Goal: Task Accomplishment & Management: Manage account settings

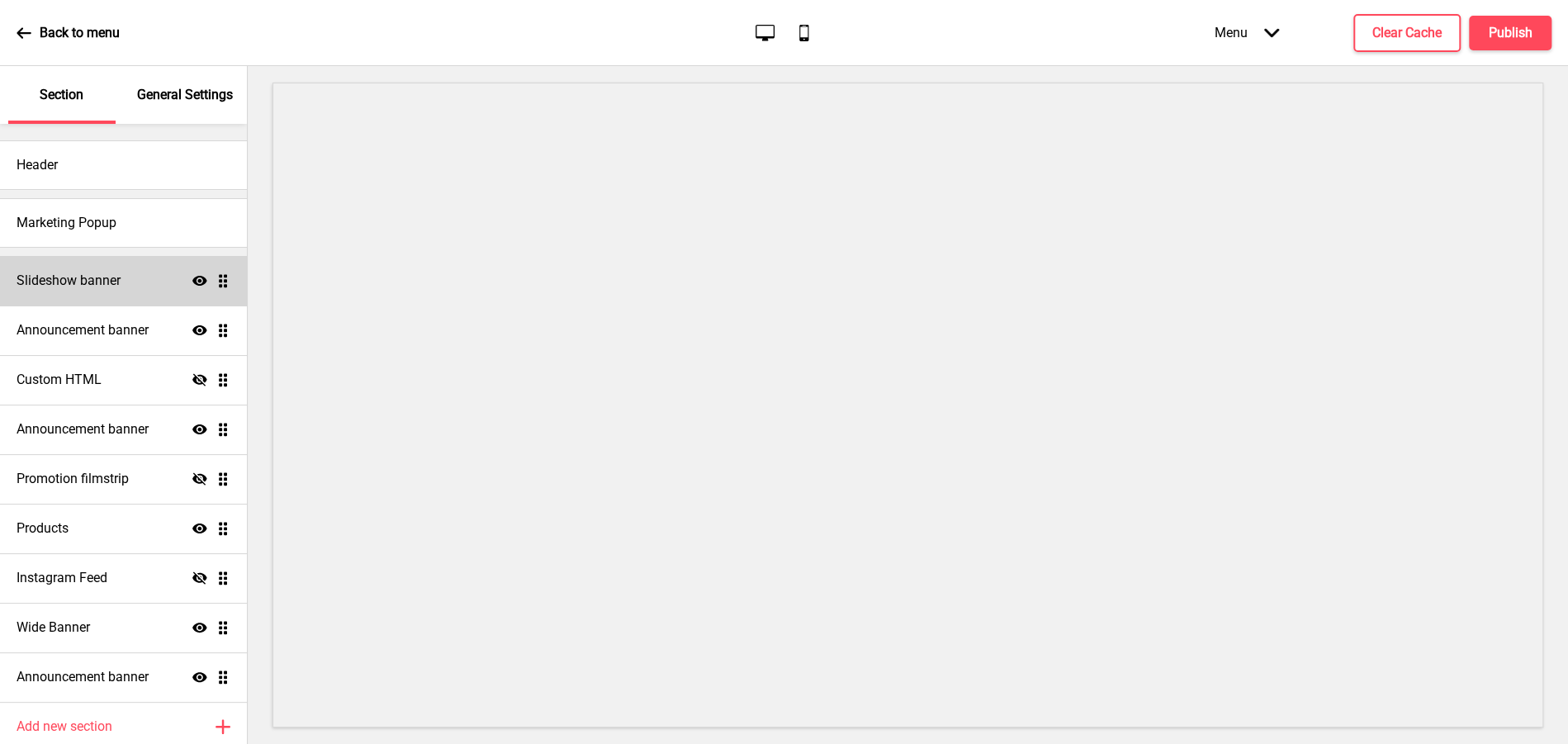
click at [166, 291] on div "Slideshow banner Show Drag" at bounding box center [123, 281] width 247 height 50
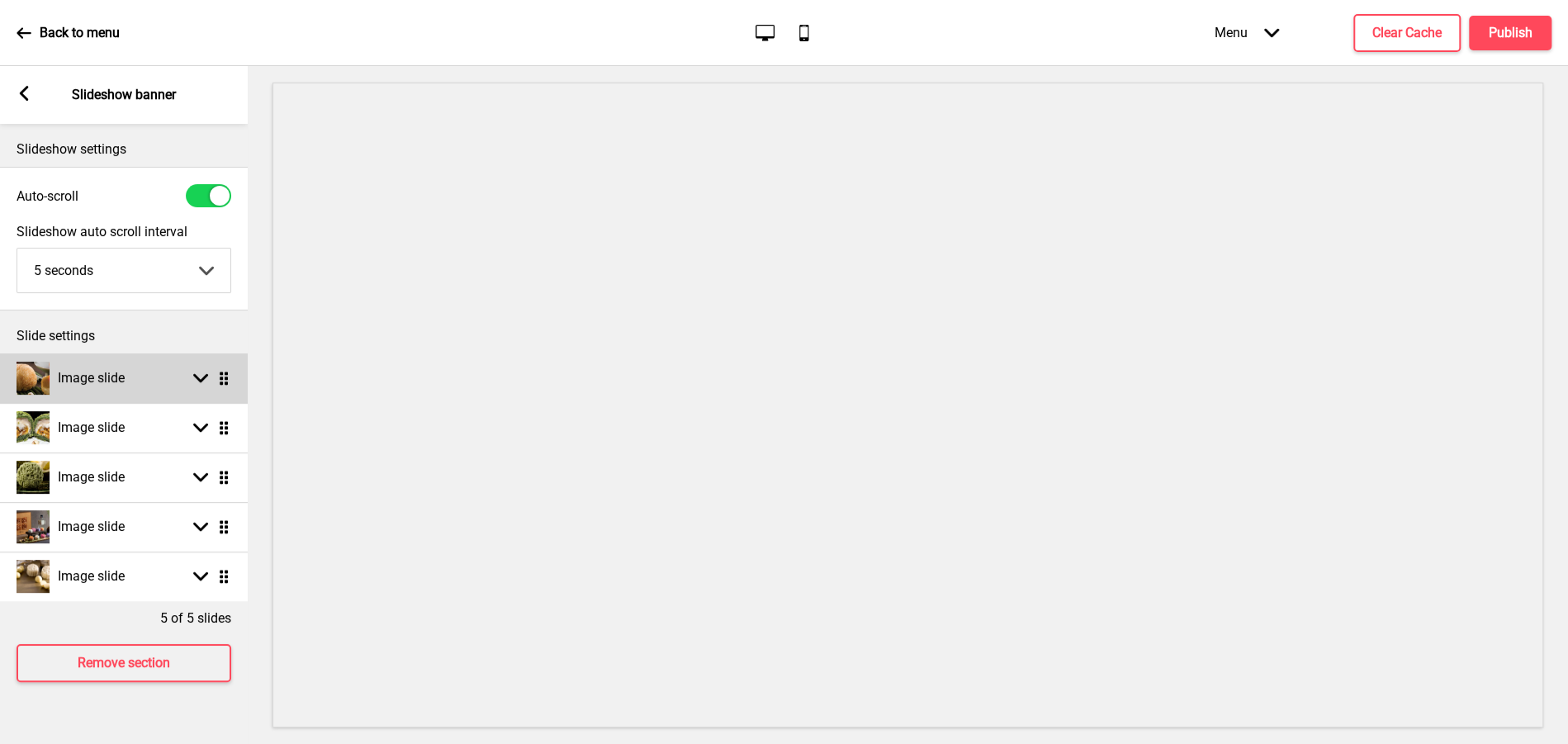
click at [204, 371] on rect at bounding box center [200, 378] width 14 height 14
select select "left"
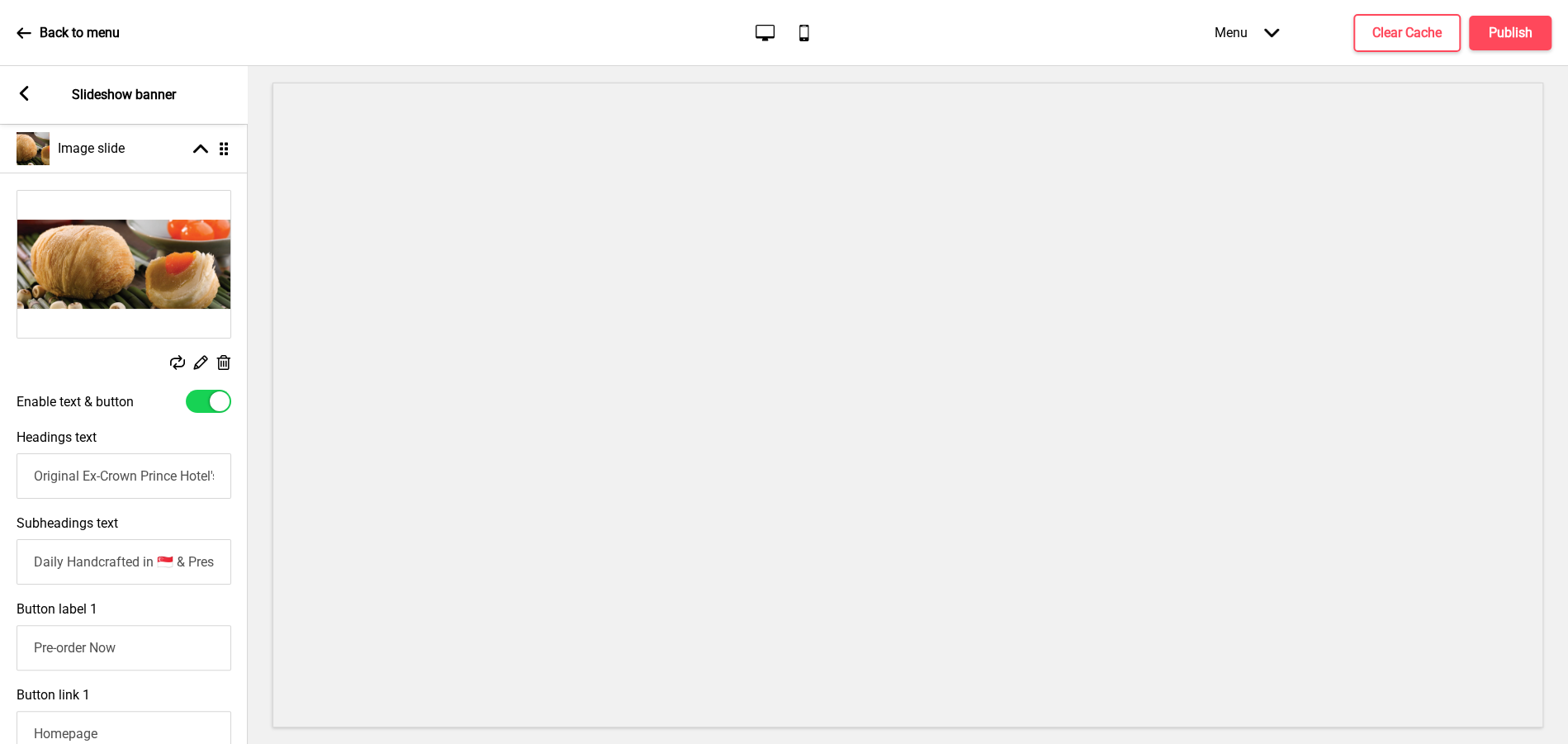
scroll to position [252, 0]
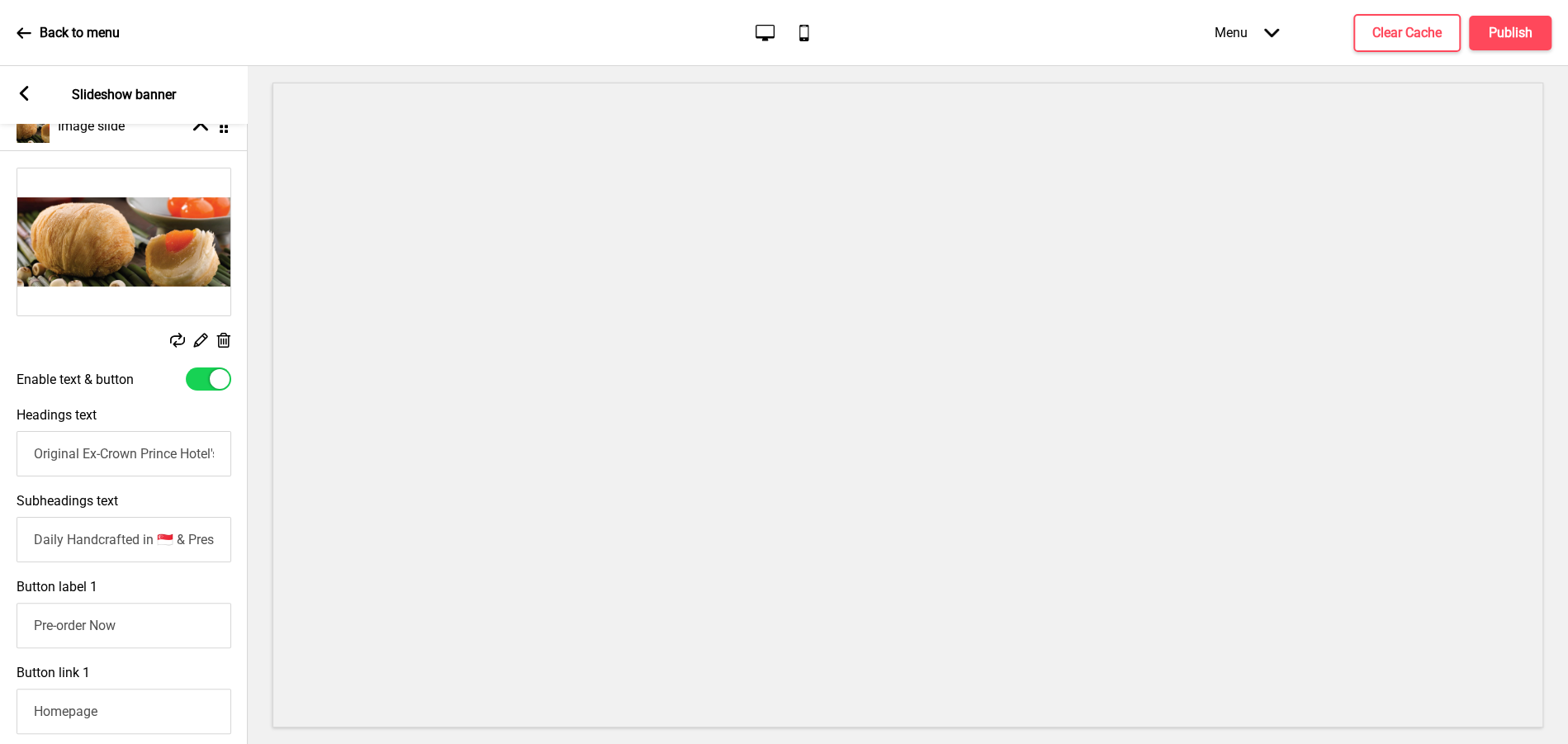
click at [37, 453] on input "Original Ex-Crown Prince Hotel's Flaky Teochew Orhni/Yam Mcakes." at bounding box center [123, 453] width 215 height 45
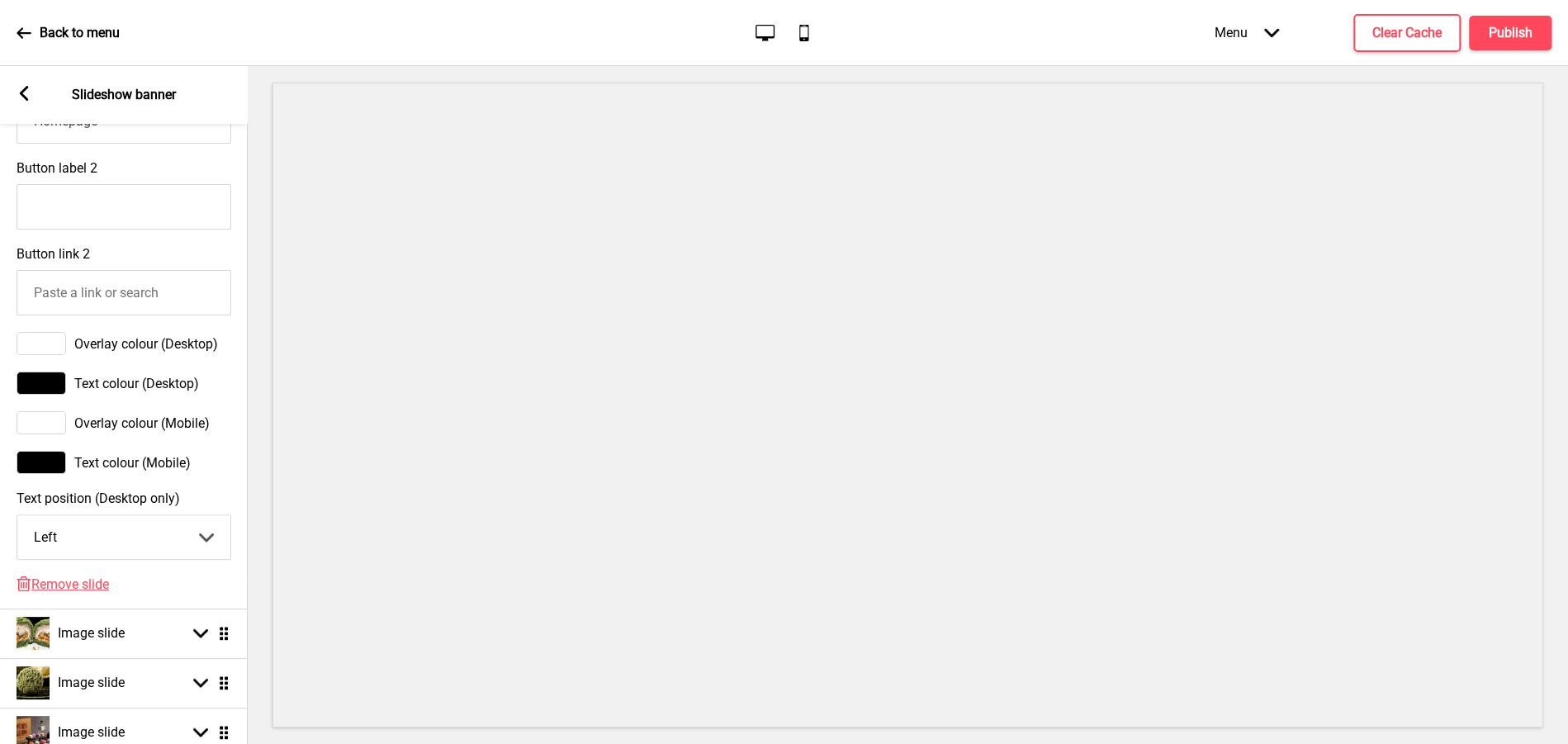
scroll to position [846, 0]
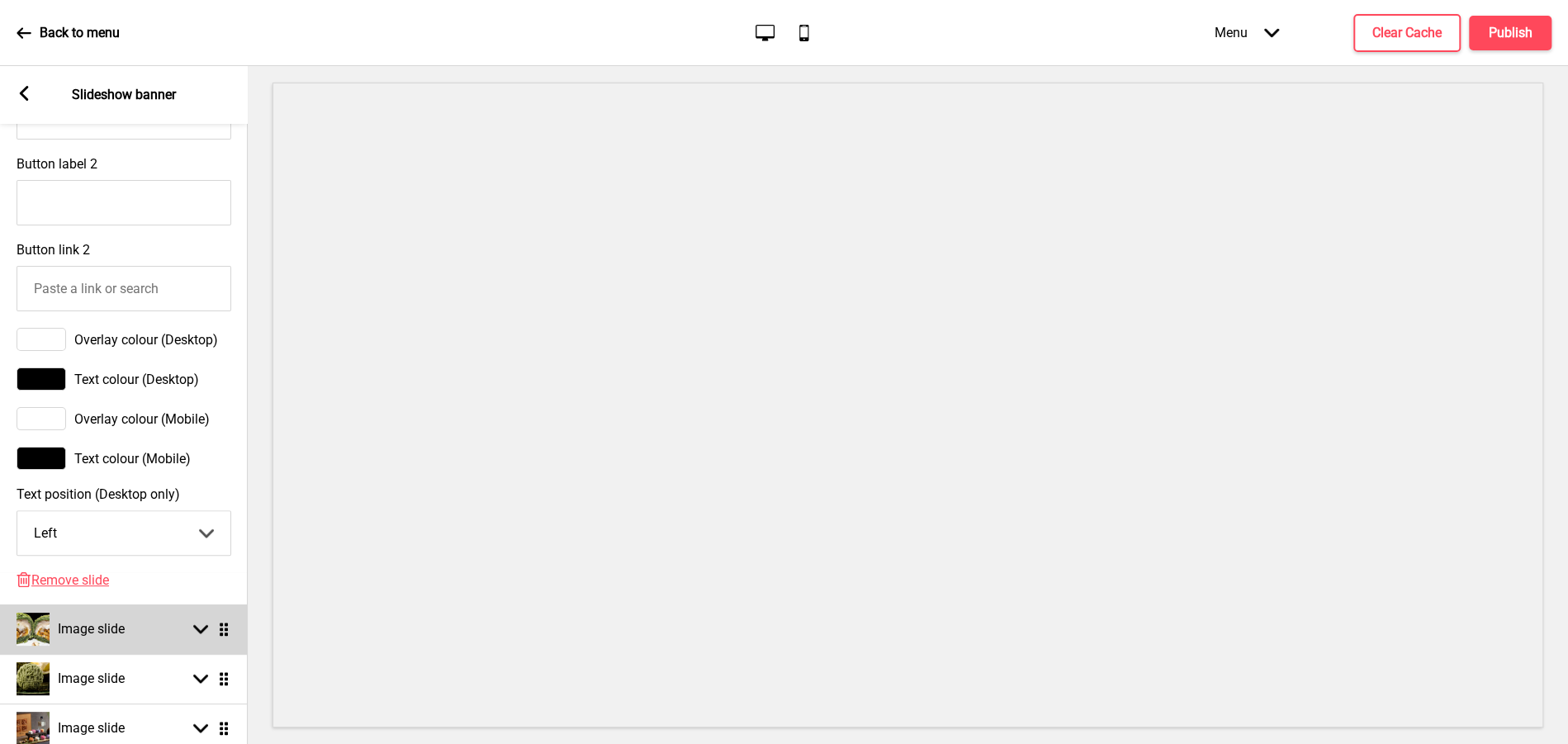
click at [209, 634] on div "Arrow down Drag" at bounding box center [207, 629] width 46 height 14
select select "left"
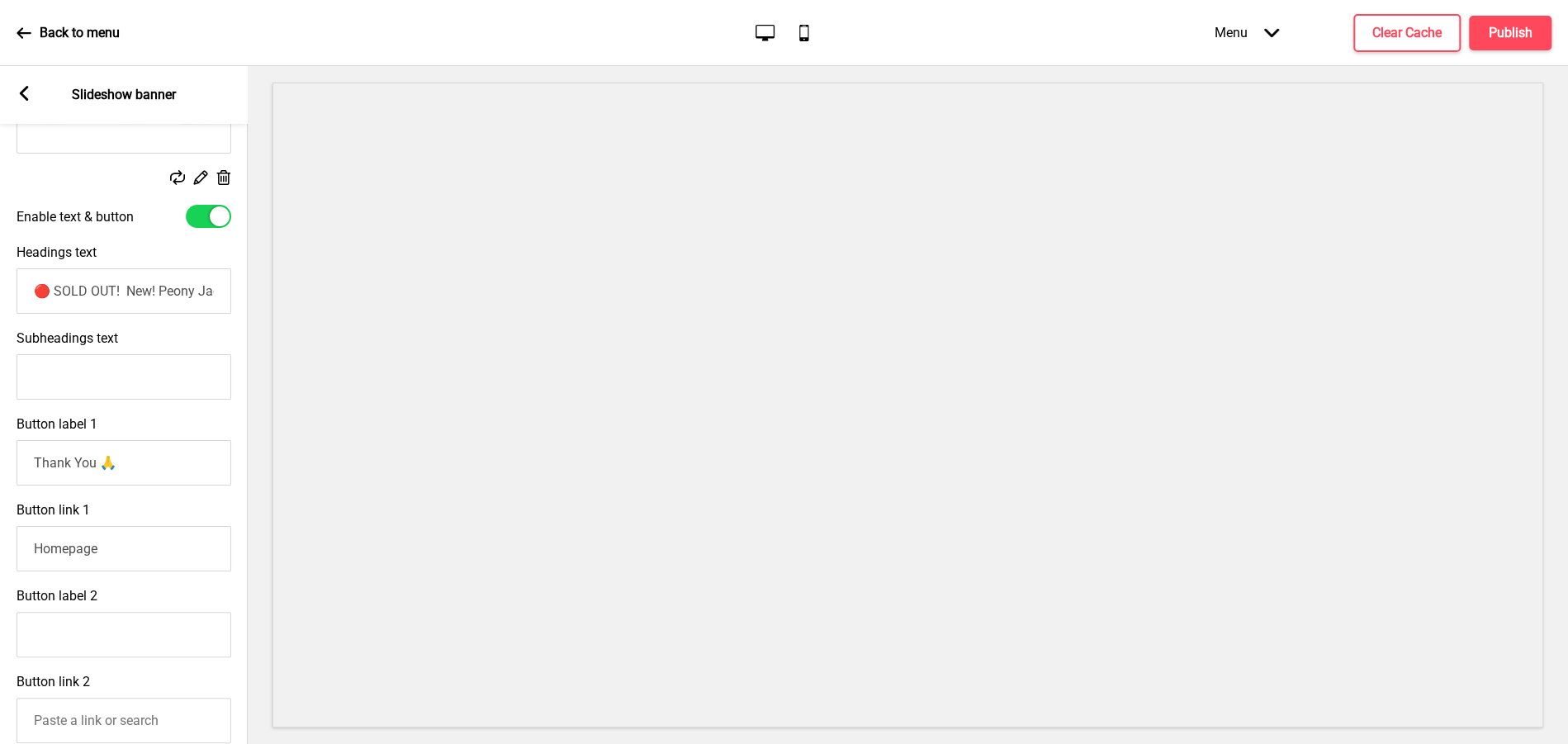
scroll to position [463, 0]
drag, startPoint x: 33, startPoint y: 289, endPoint x: 125, endPoint y: 288, distance: 92.0
click at [125, 288] on input "🔴 SOLD OUT! New! Peony Jade's 2025 Flaky Teochew ‘Orh Ni’/Yam with Mochi Taro d…" at bounding box center [123, 291] width 215 height 45
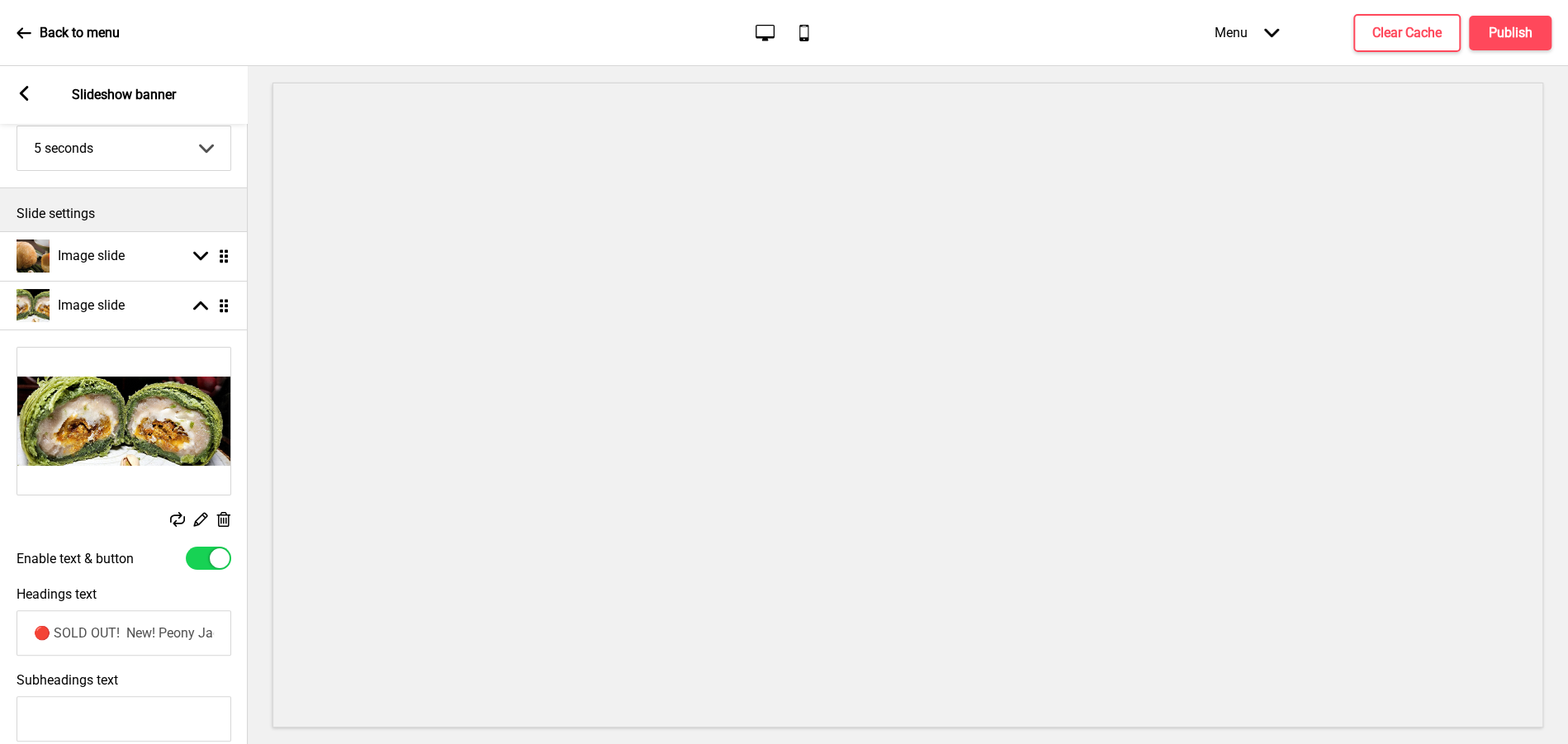
scroll to position [0, 0]
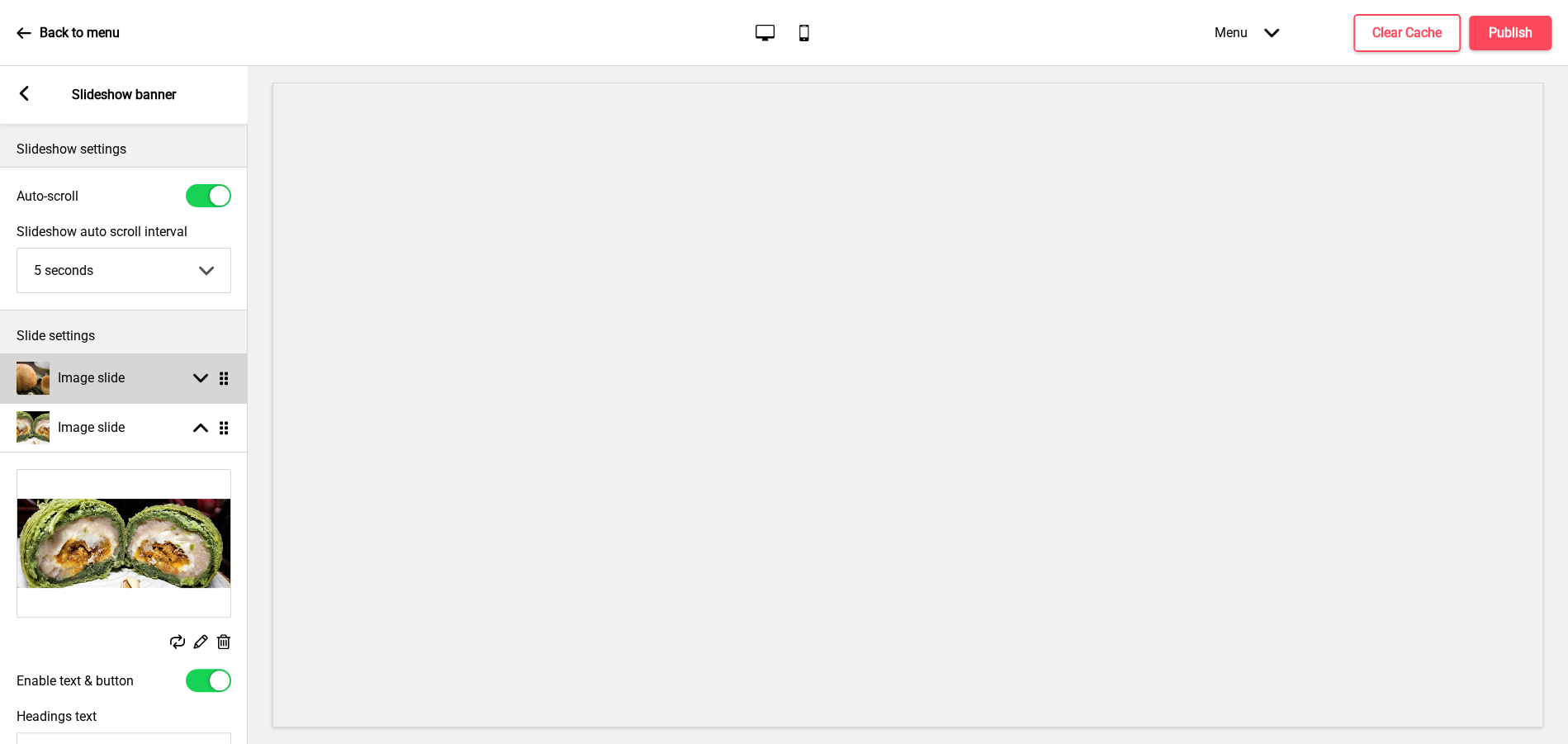
click at [183, 371] on div "Image slide Arrow down Drag" at bounding box center [124, 377] width 248 height 50
select select "left"
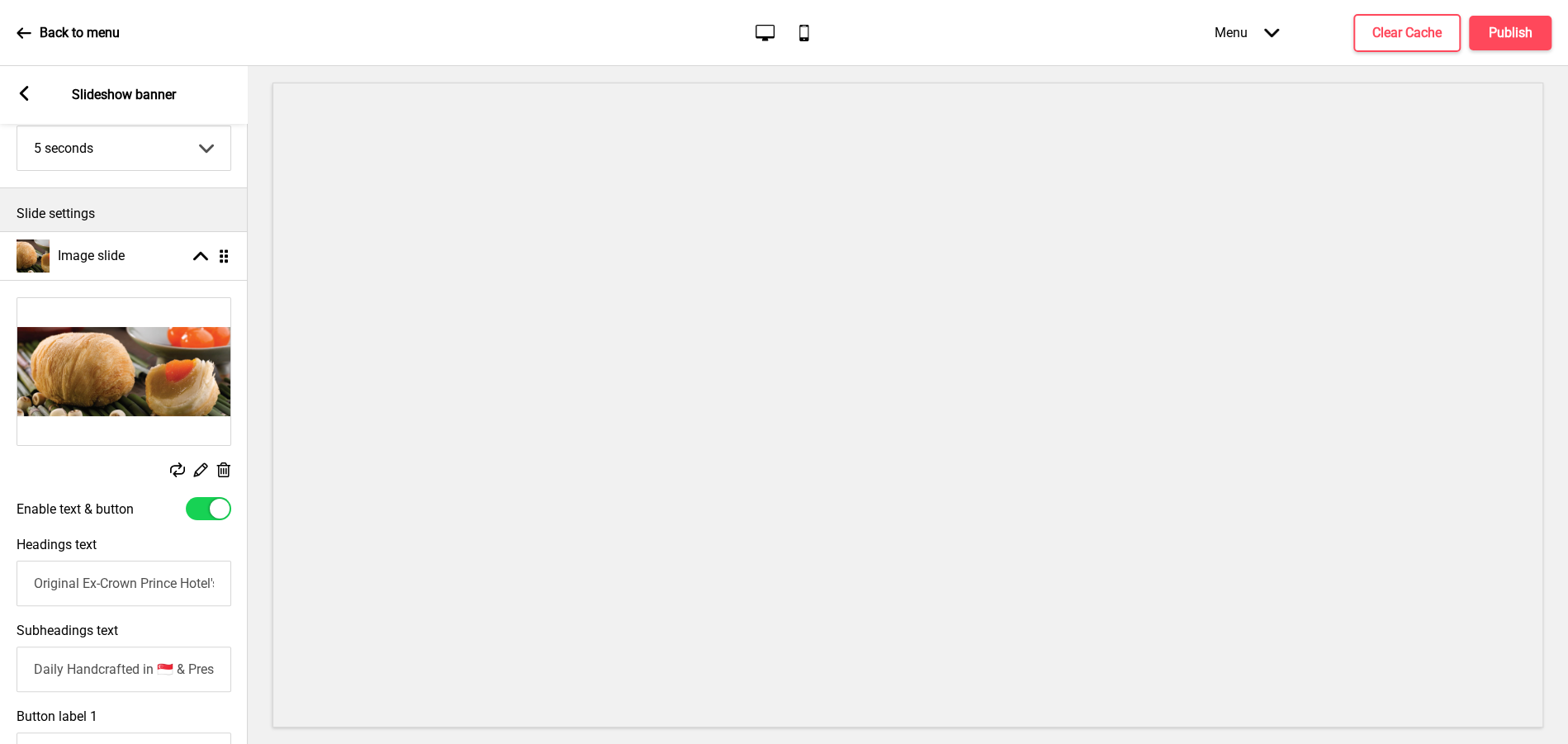
scroll to position [130, 0]
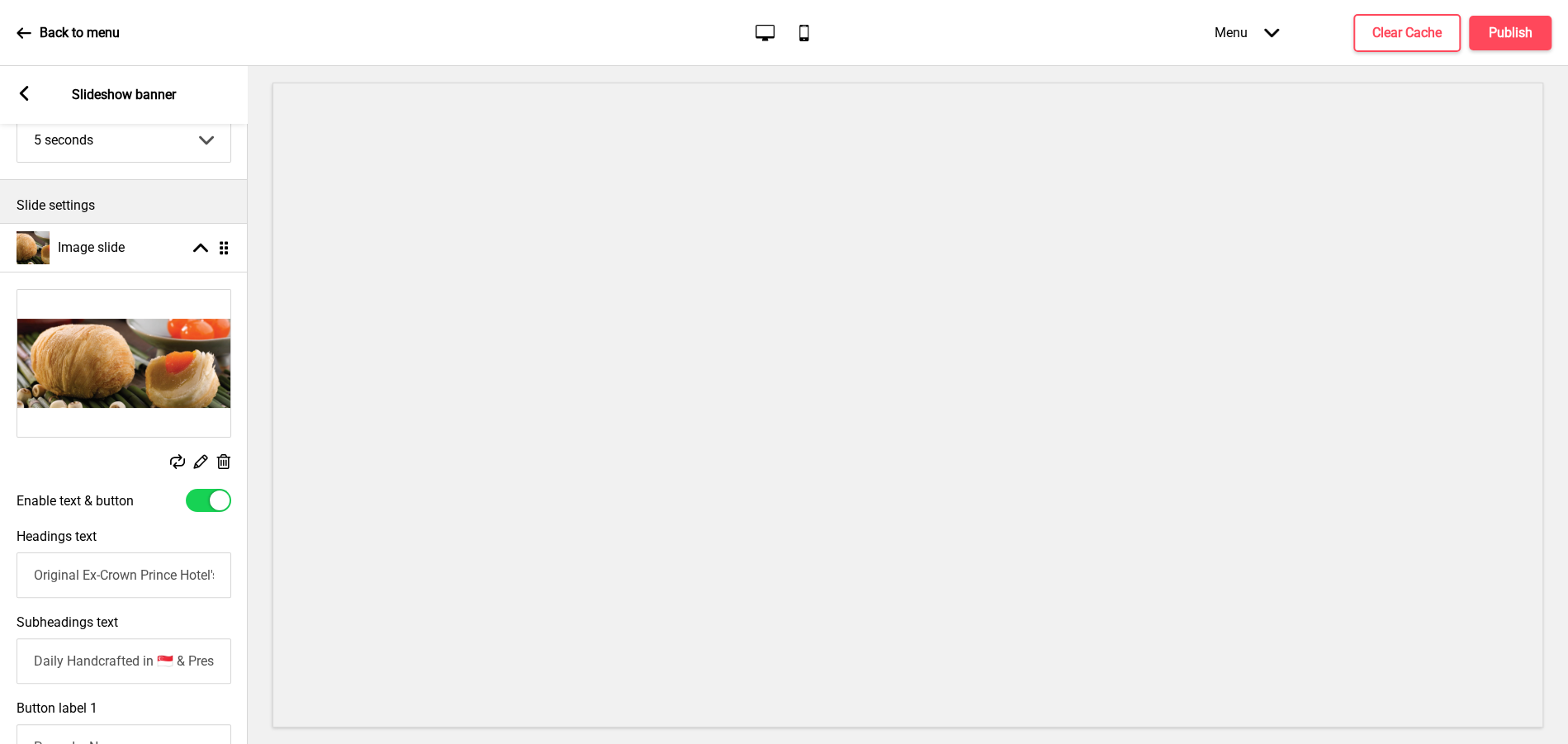
click at [35, 575] on input "Original Ex-Crown Prince Hotel's Flaky Teochew Orhni/Yam Mcakes." at bounding box center [123, 575] width 215 height 45
paste input "🔴 SOLD OUT!"
click at [61, 570] on input "🔴 SOLD OUT! Original Ex-Crown Prince Hotel's Flaky Teochew Orhni/Yam Mcakes." at bounding box center [123, 575] width 215 height 45
type input "🔴 PRE-ORDER CLOSED! Original Ex-Crown Prince Hotel's Flaky Teochew Orhni/Yam Mc…"
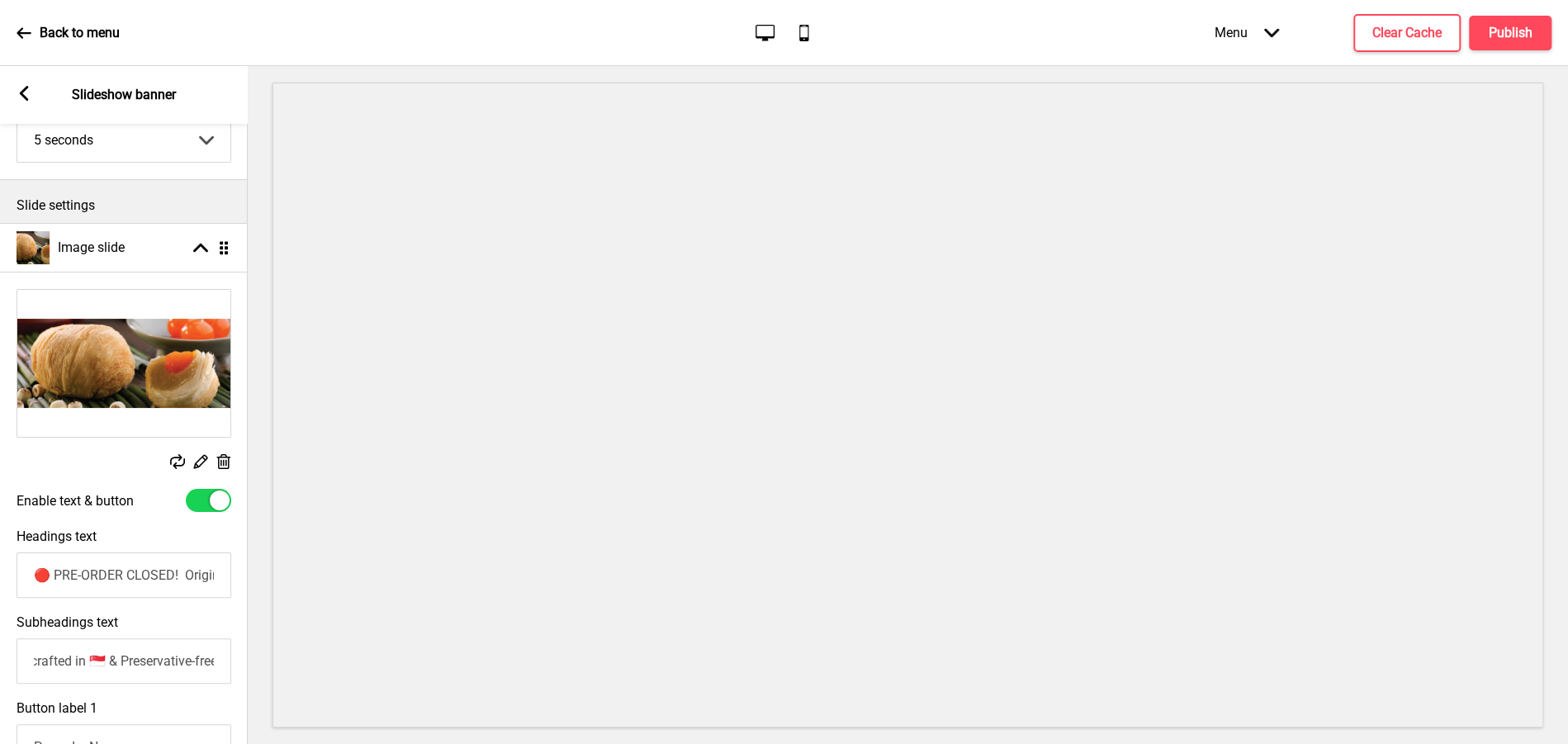
scroll to position [0, 81]
drag, startPoint x: 36, startPoint y: 663, endPoint x: 228, endPoint y: 663, distance: 192.0
click at [228, 663] on input "Daily Handcrafted in 🇸🇬 & Preservative-free!" at bounding box center [123, 661] width 215 height 45
type input "t"
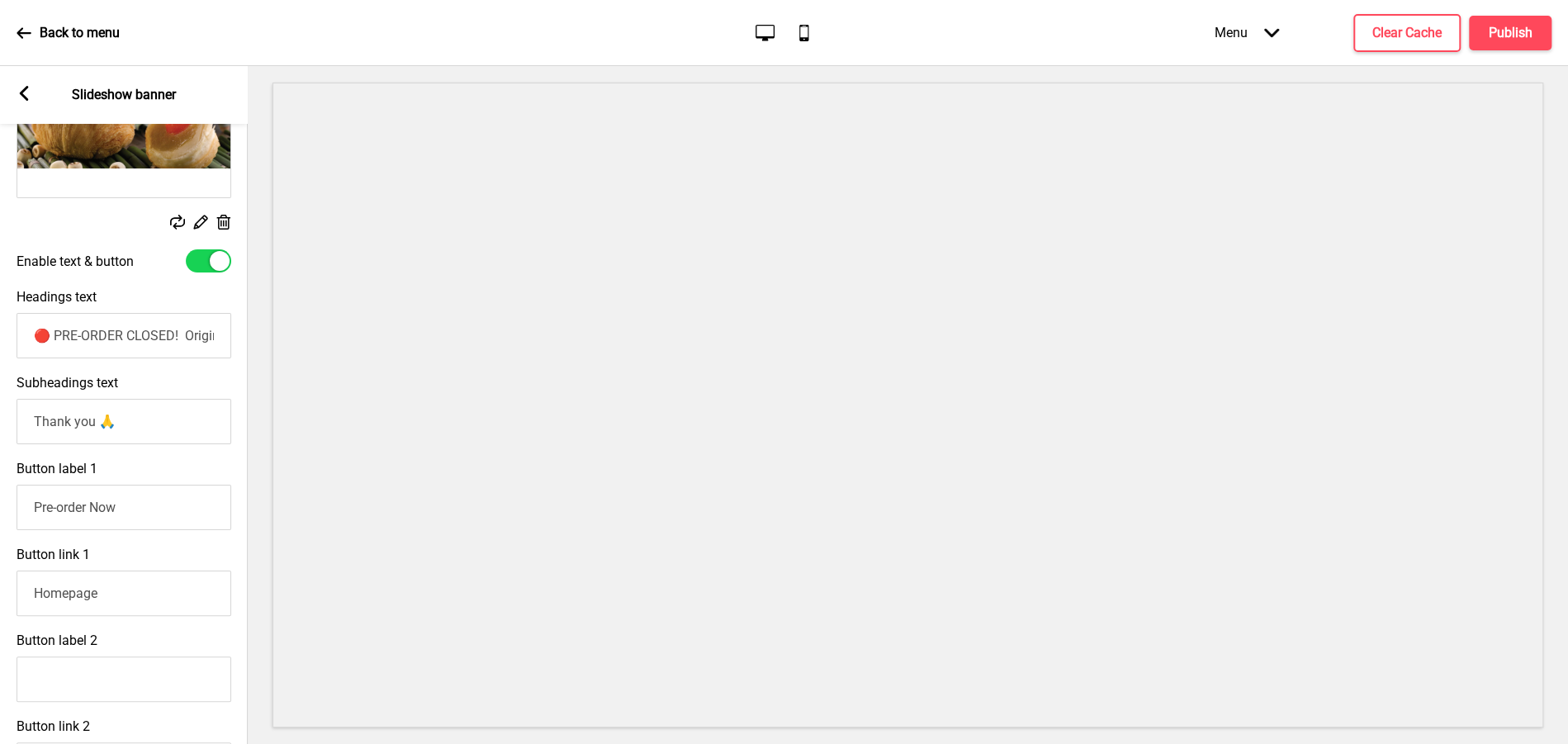
scroll to position [371, 0]
type input "Thank you 🙏"
click at [33, 506] on input "Pre-order Now" at bounding box center [123, 506] width 215 height 45
drag, startPoint x: 33, startPoint y: 506, endPoint x: 145, endPoint y: 501, distance: 112.1
click at [145, 501] on input "Pre-order Now" at bounding box center [123, 506] width 215 height 45
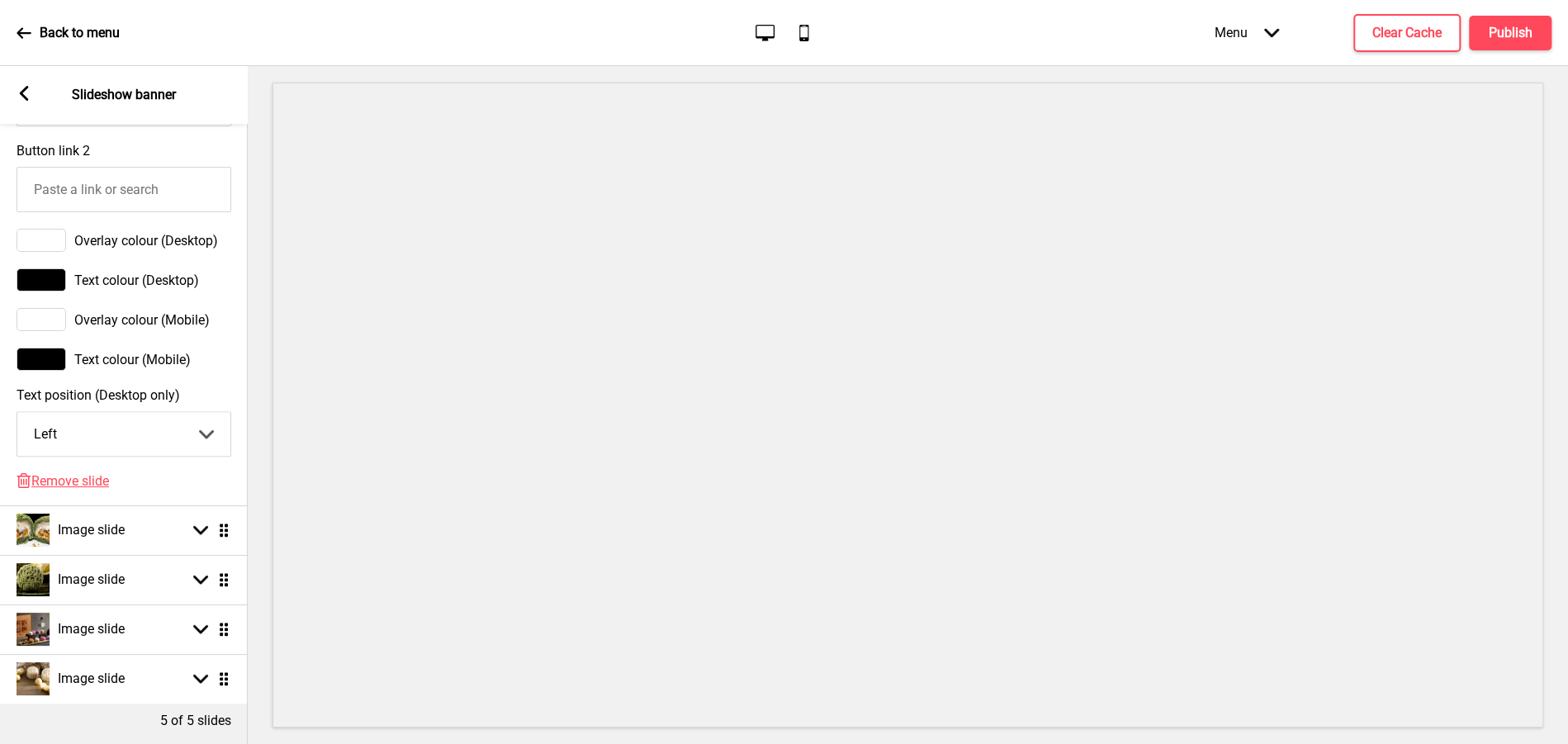
scroll to position [1018, 0]
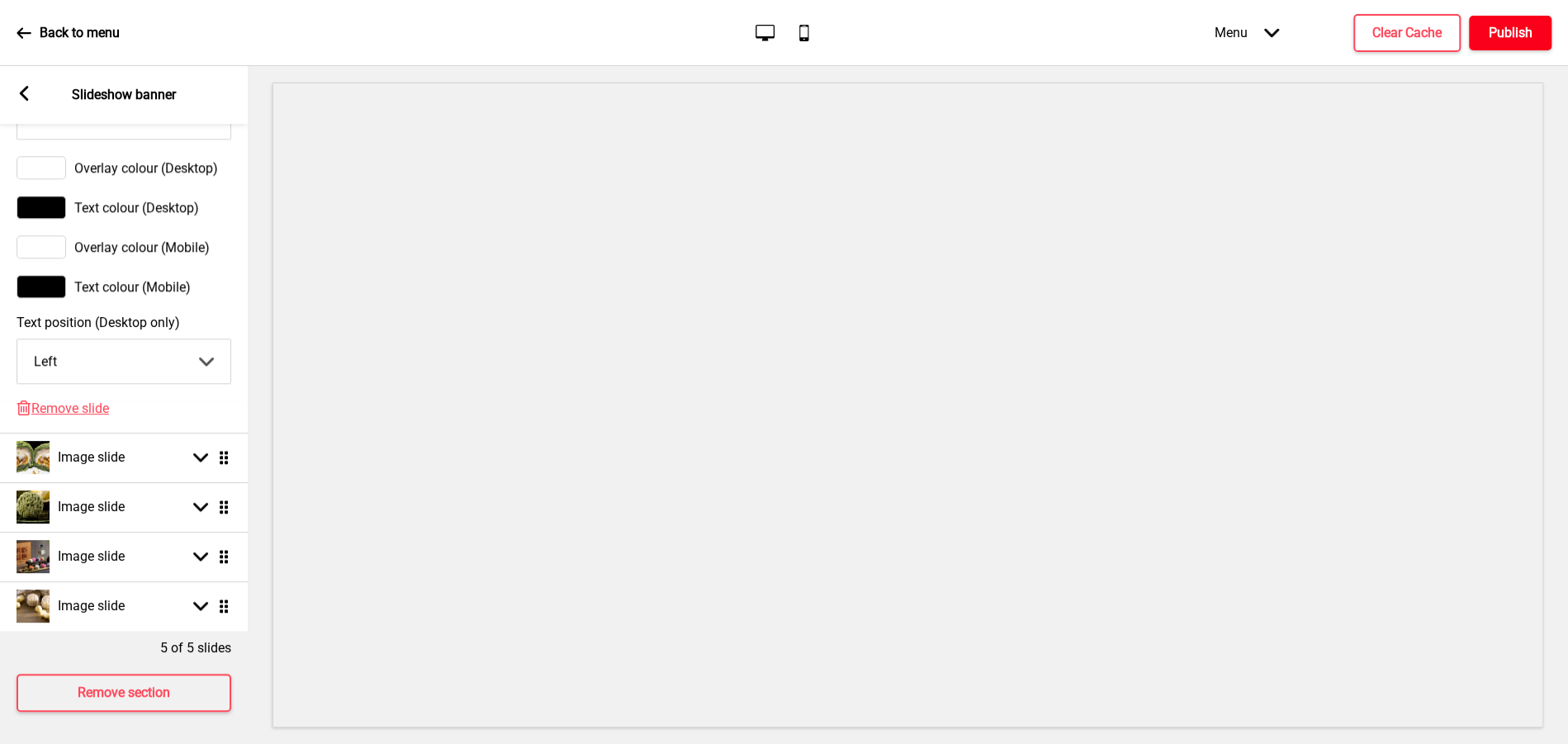
type input "Pls Visit Takashimaya B2 & Amara Hotel Lobby for onsite purchase."
click at [1504, 33] on h4 "Publish" at bounding box center [1510, 33] width 43 height 18
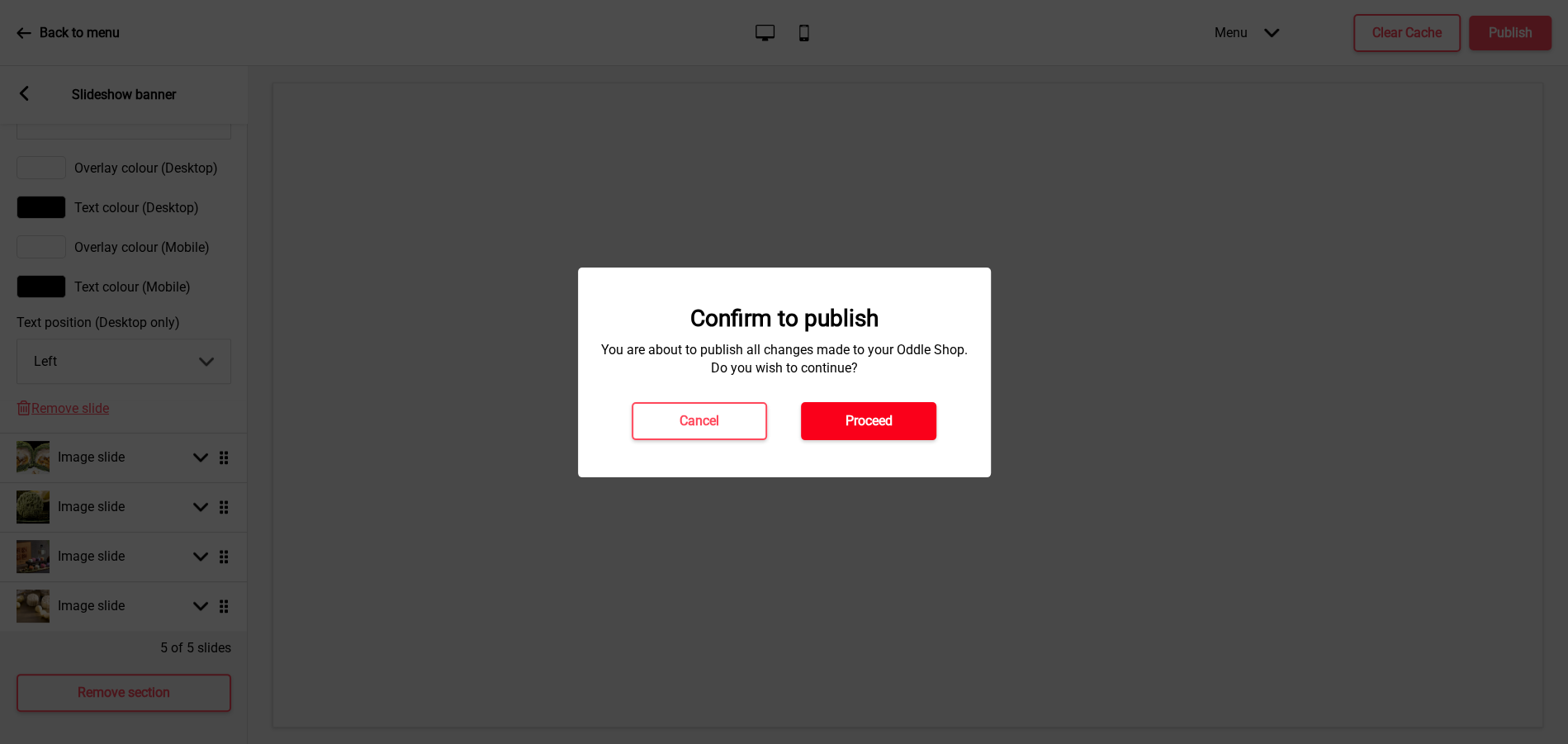
click at [876, 420] on h4 "Proceed" at bounding box center [869, 421] width 47 height 18
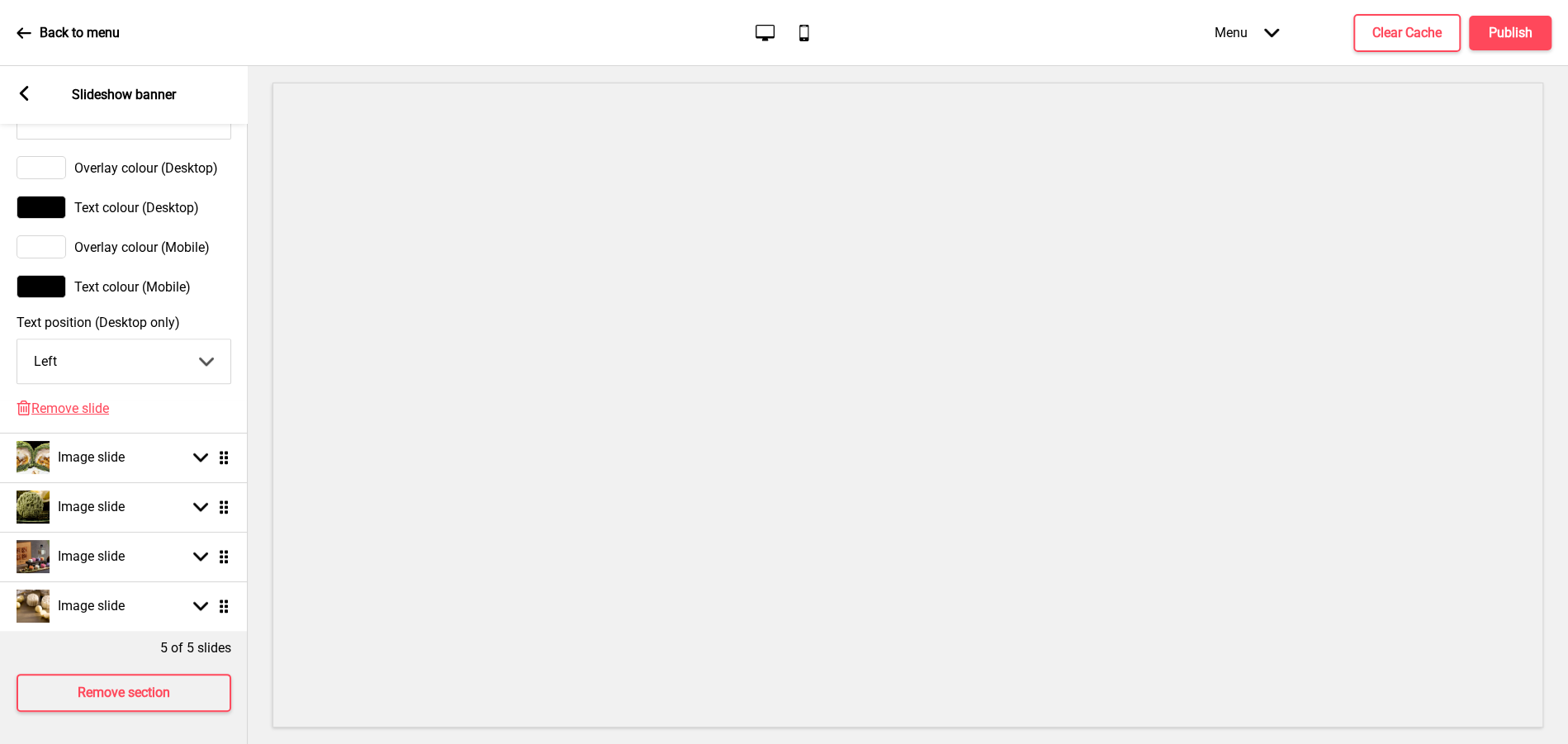
click at [51, 33] on p "Back to menu" at bounding box center [80, 33] width 80 height 18
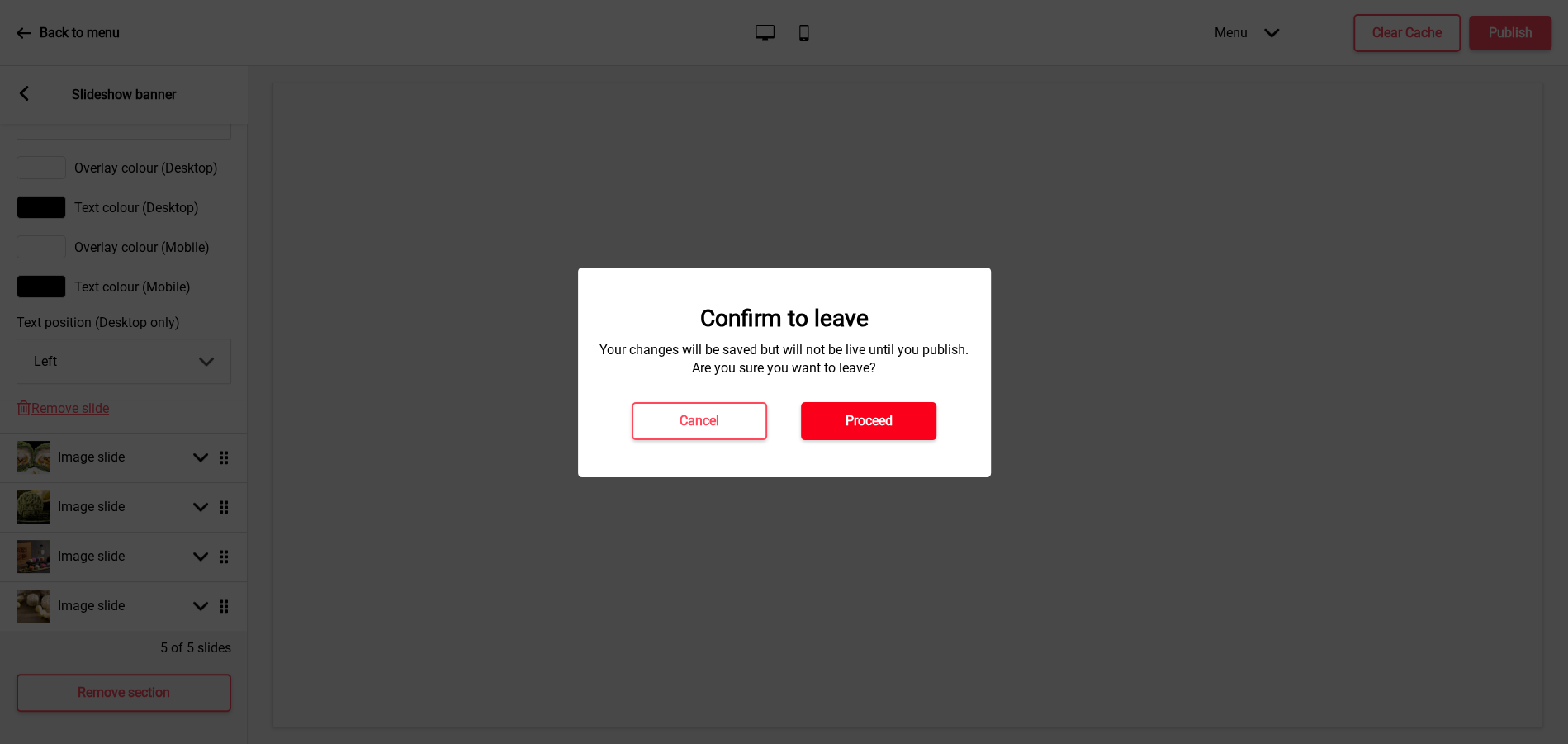
click at [860, 419] on h4 "Proceed" at bounding box center [869, 421] width 47 height 18
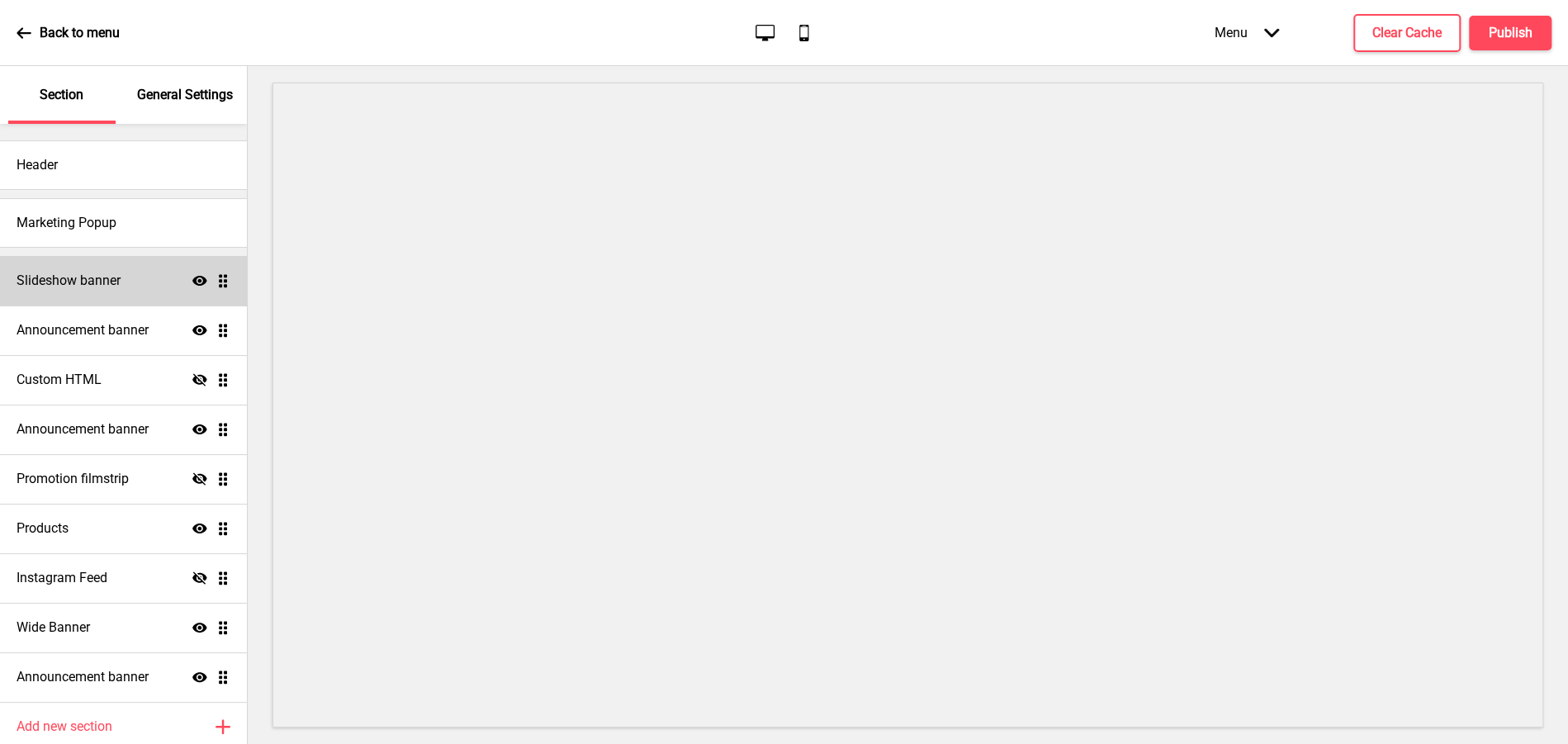
click at [133, 298] on div "Slideshow banner Show Drag" at bounding box center [123, 281] width 247 height 50
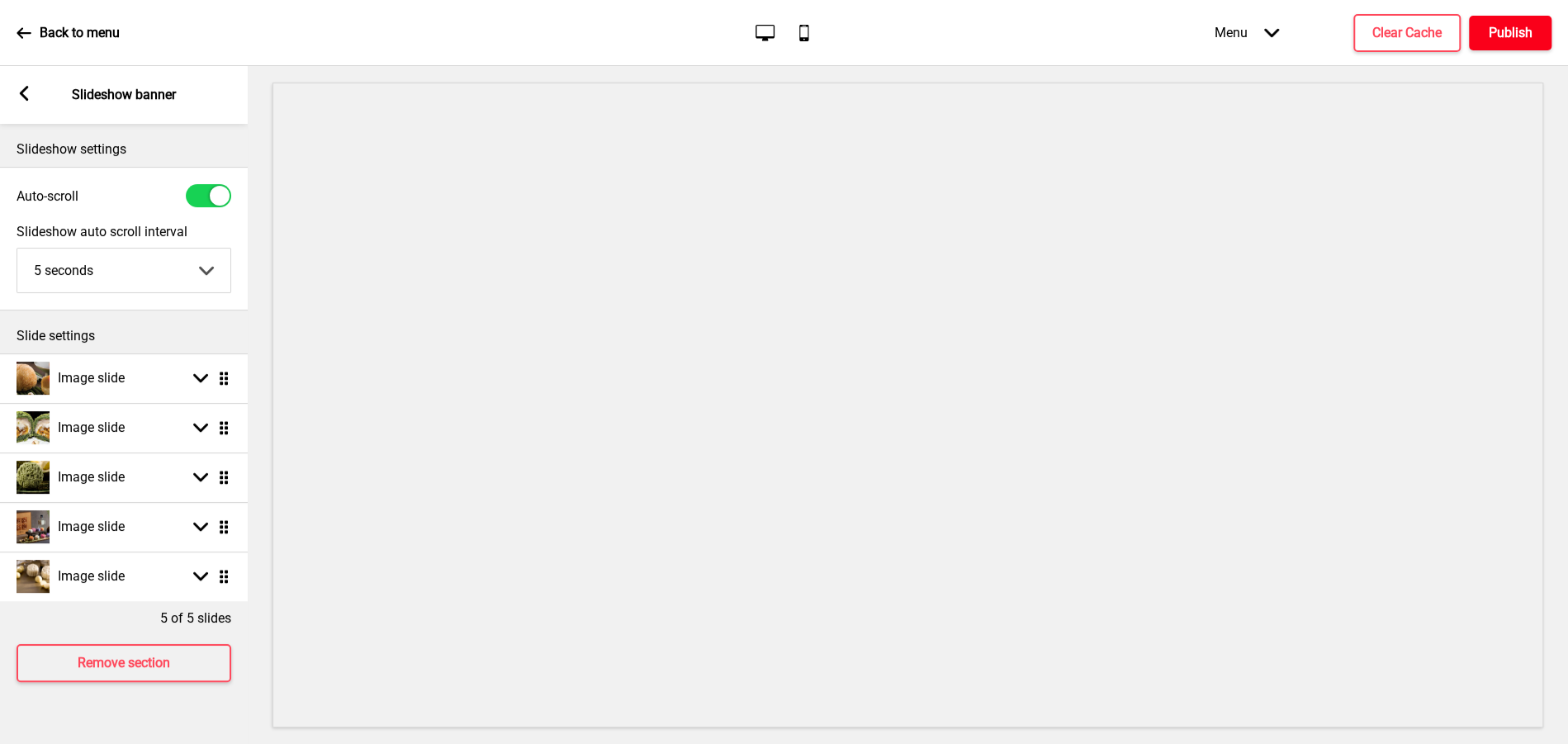
click at [1521, 26] on h4 "Publish" at bounding box center [1510, 33] width 43 height 18
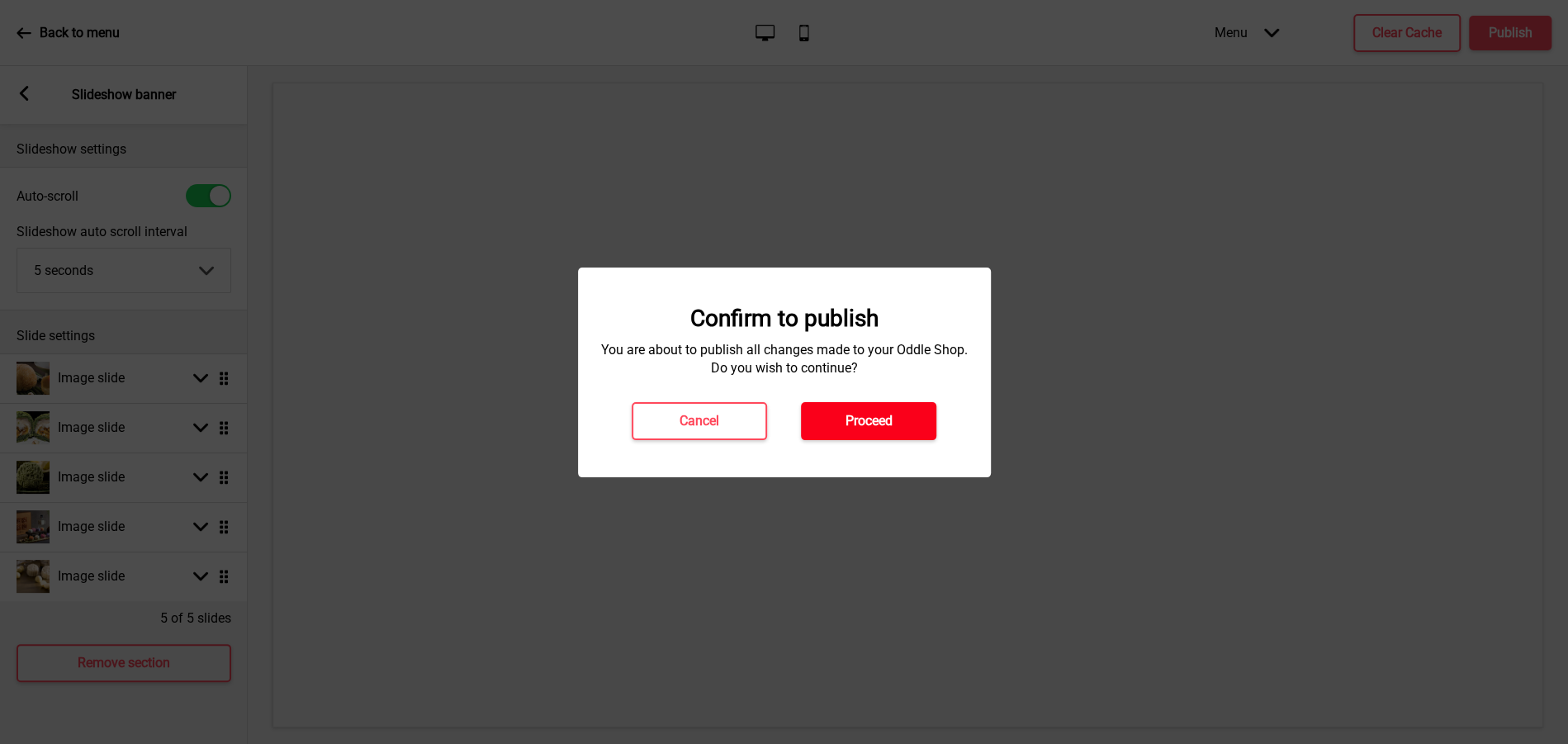
click at [879, 415] on h4 "Proceed" at bounding box center [869, 421] width 47 height 18
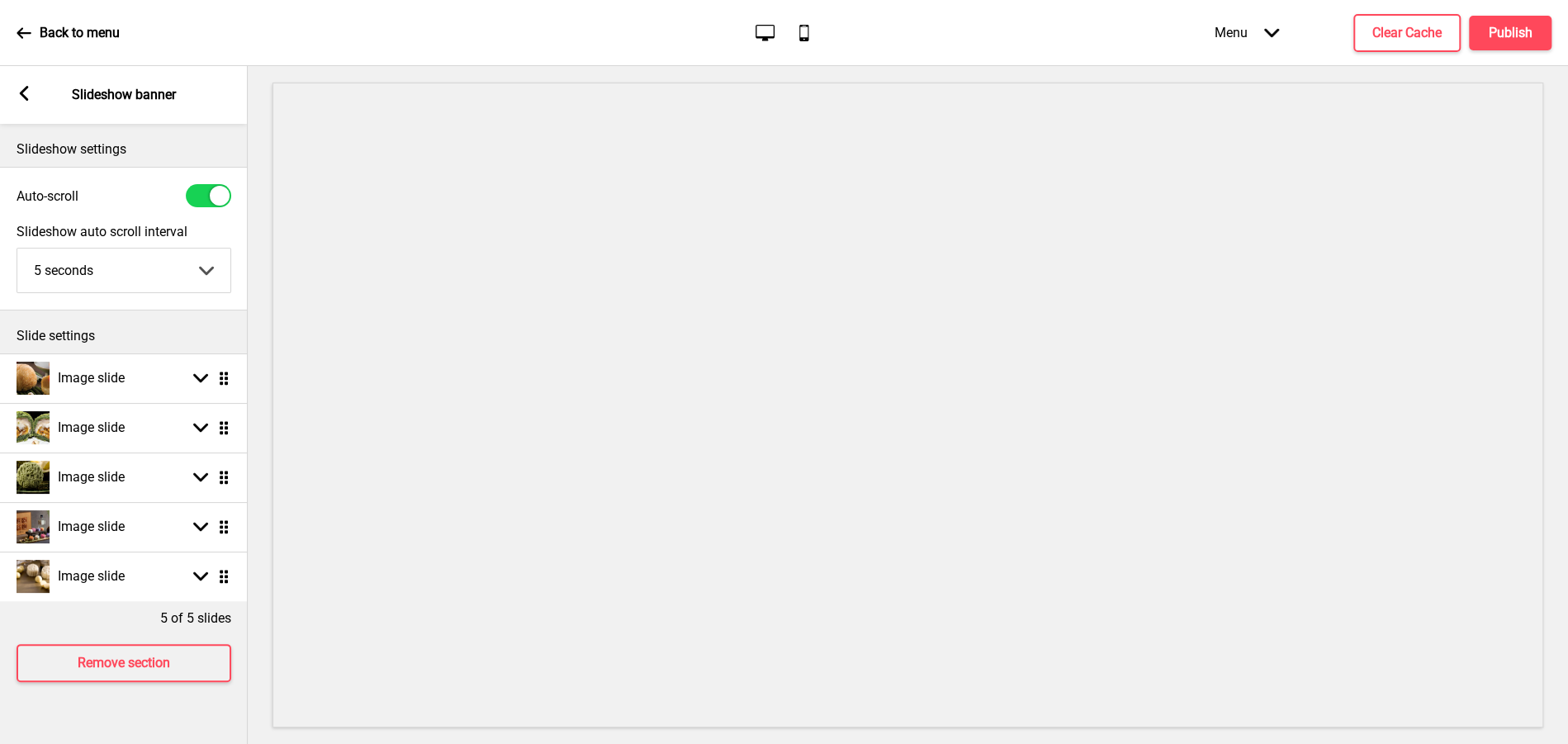
click at [24, 98] on icon at bounding box center [24, 93] width 9 height 14
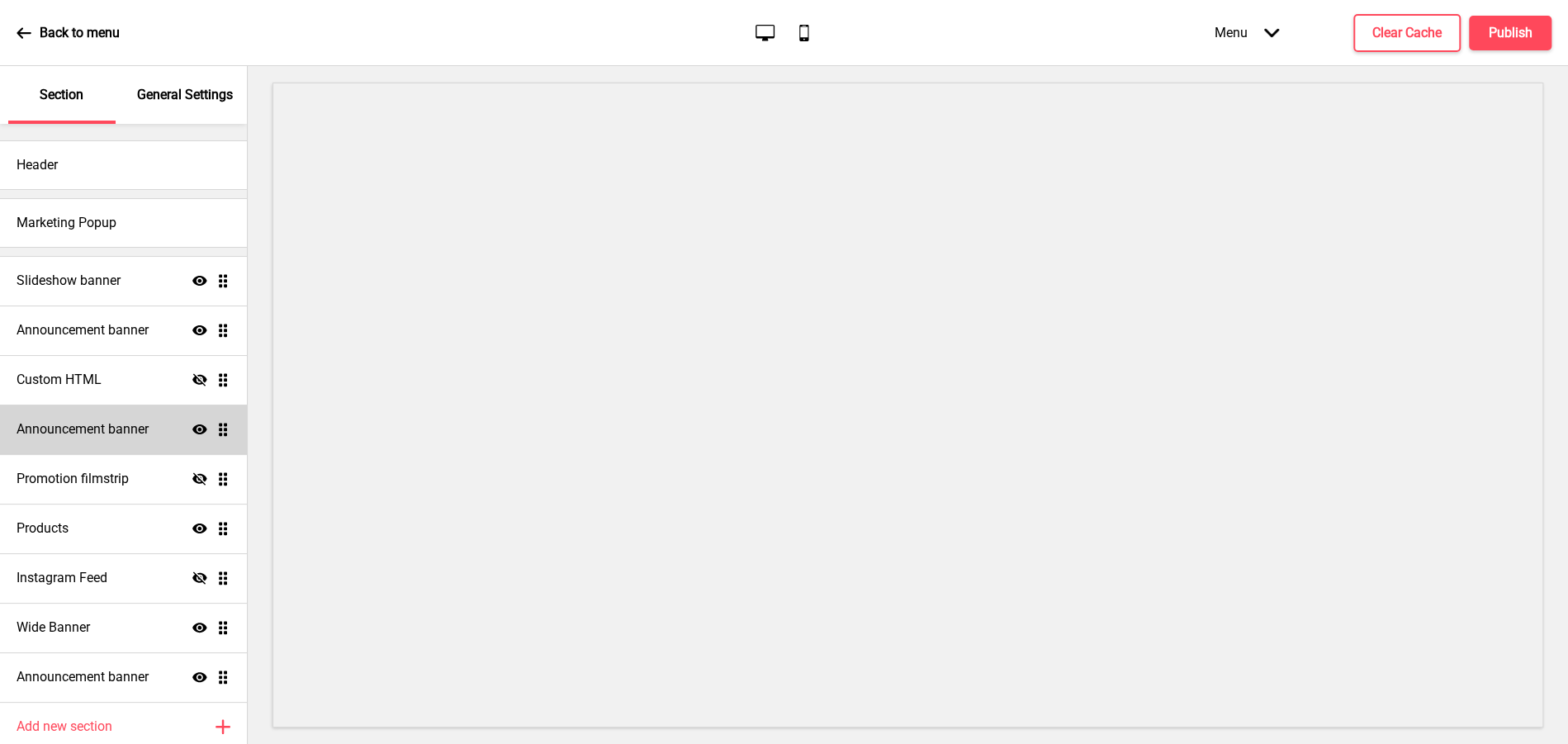
click at [110, 443] on div "Announcement banner Show Drag" at bounding box center [123, 429] width 247 height 50
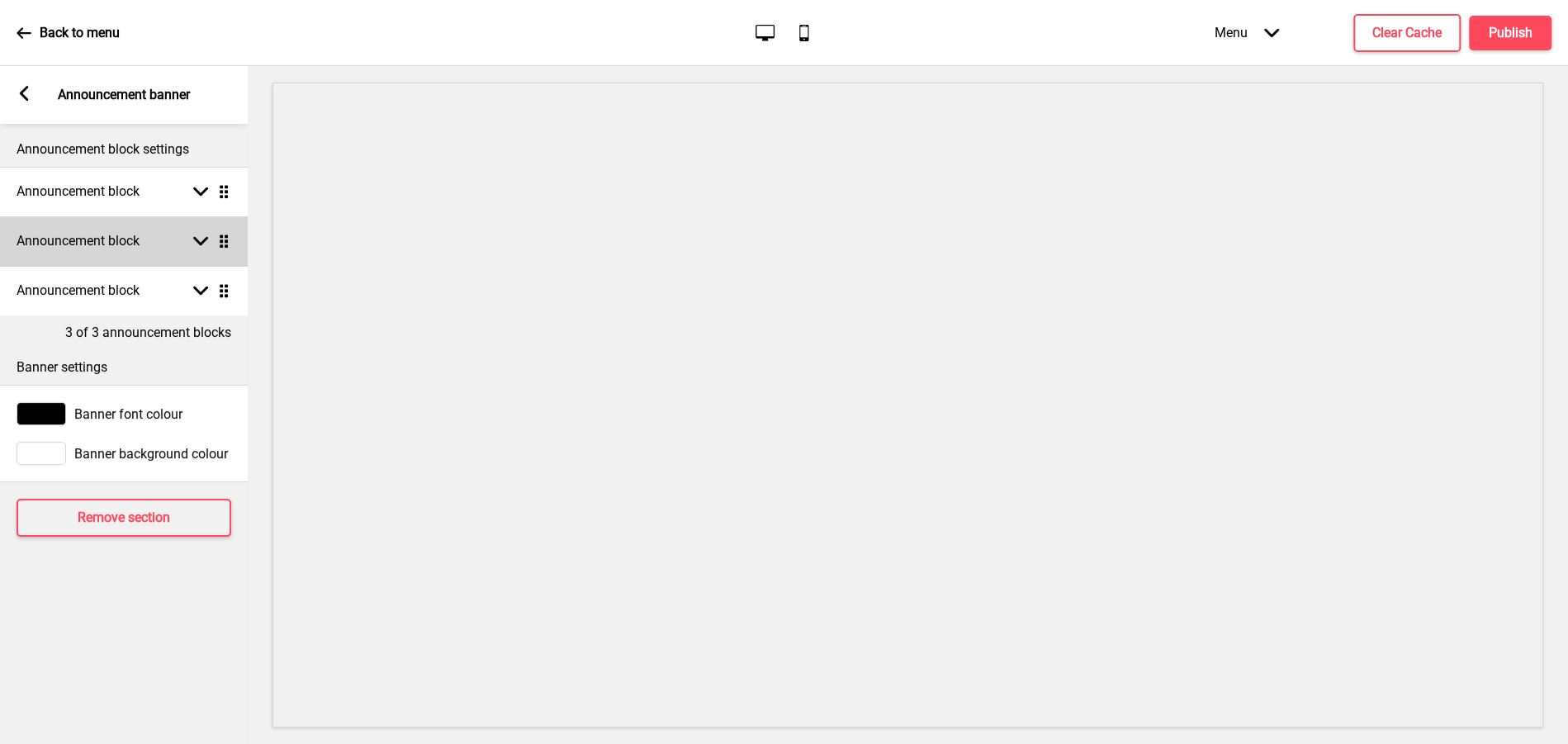
click at [201, 244] on icon at bounding box center [200, 242] width 14 height 9
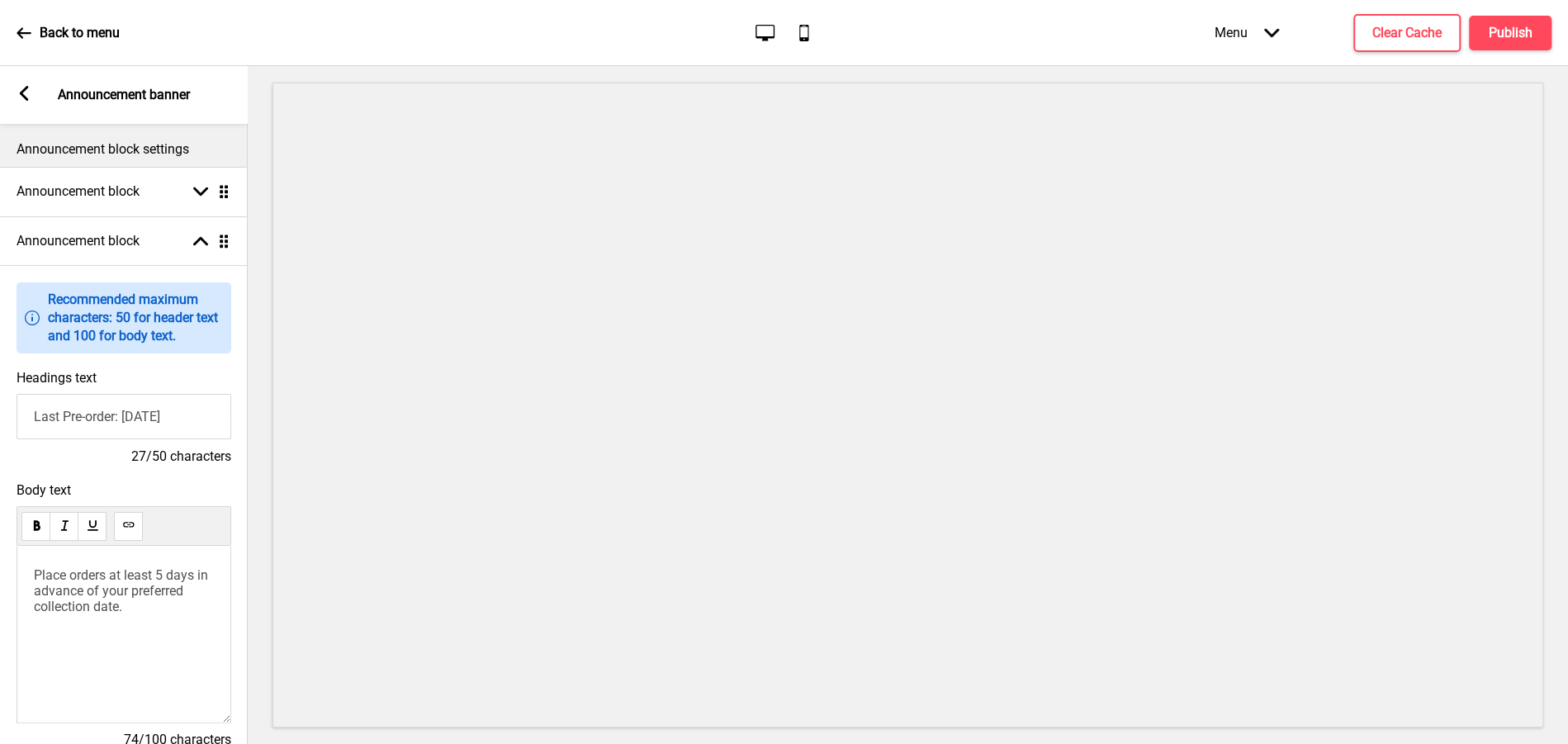
click at [122, 417] on input "Last Pre-order: 30 Sep 2025" at bounding box center [123, 416] width 215 height 45
click at [133, 414] on input "Last Pre-order for Teochew Flaky Orhni: 30 Sep 2025" at bounding box center [123, 416] width 215 height 45
type input "Last Pre-order for Teochew Flaky Orhni: 30 Sep 2025"
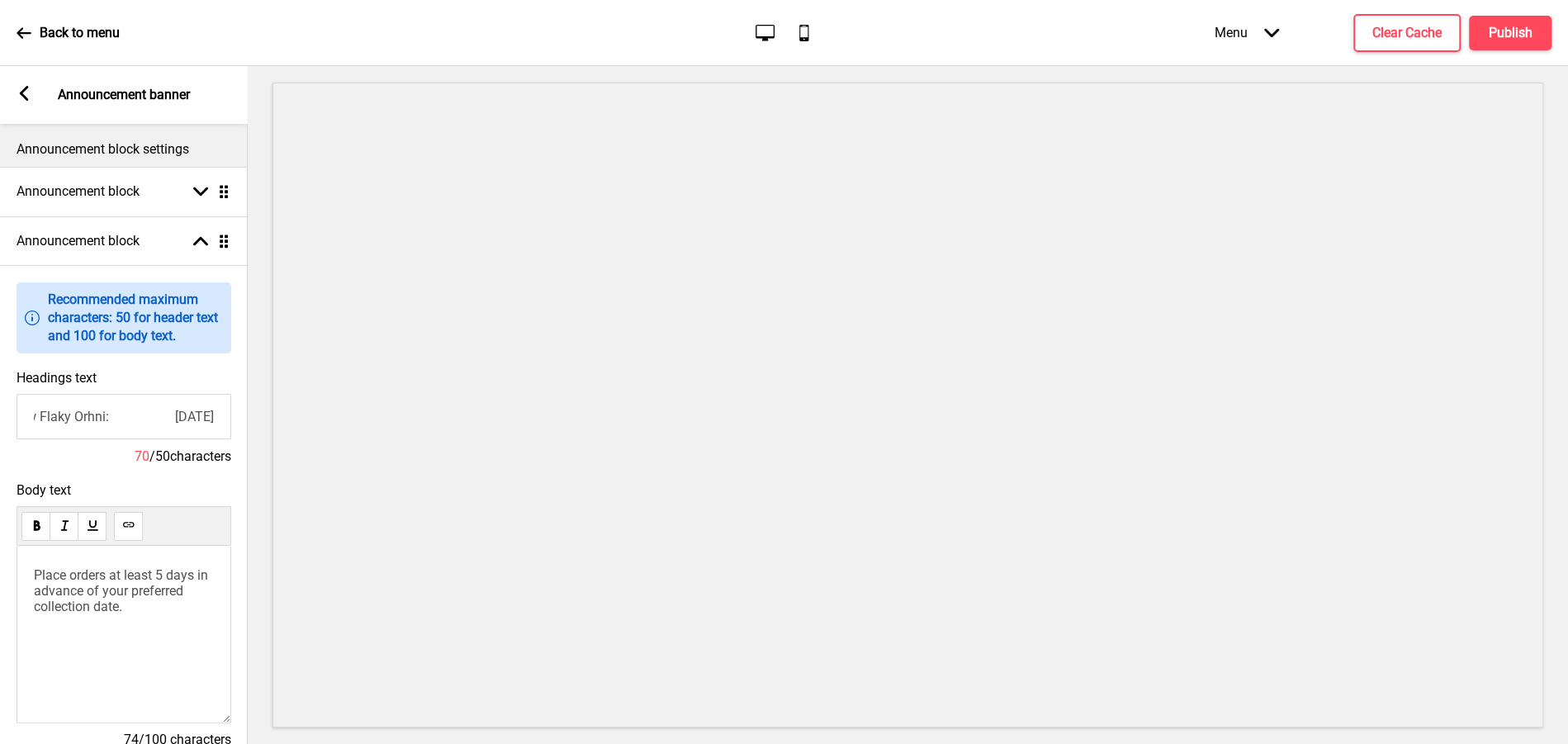
scroll to position [0, 0]
drag, startPoint x: 35, startPoint y: 577, endPoint x: 120, endPoint y: 610, distance: 91.2
click at [120, 610] on span "Place orders at least 5 days in advance of your preferred collection date." at bounding box center [122, 591] width 177 height 47
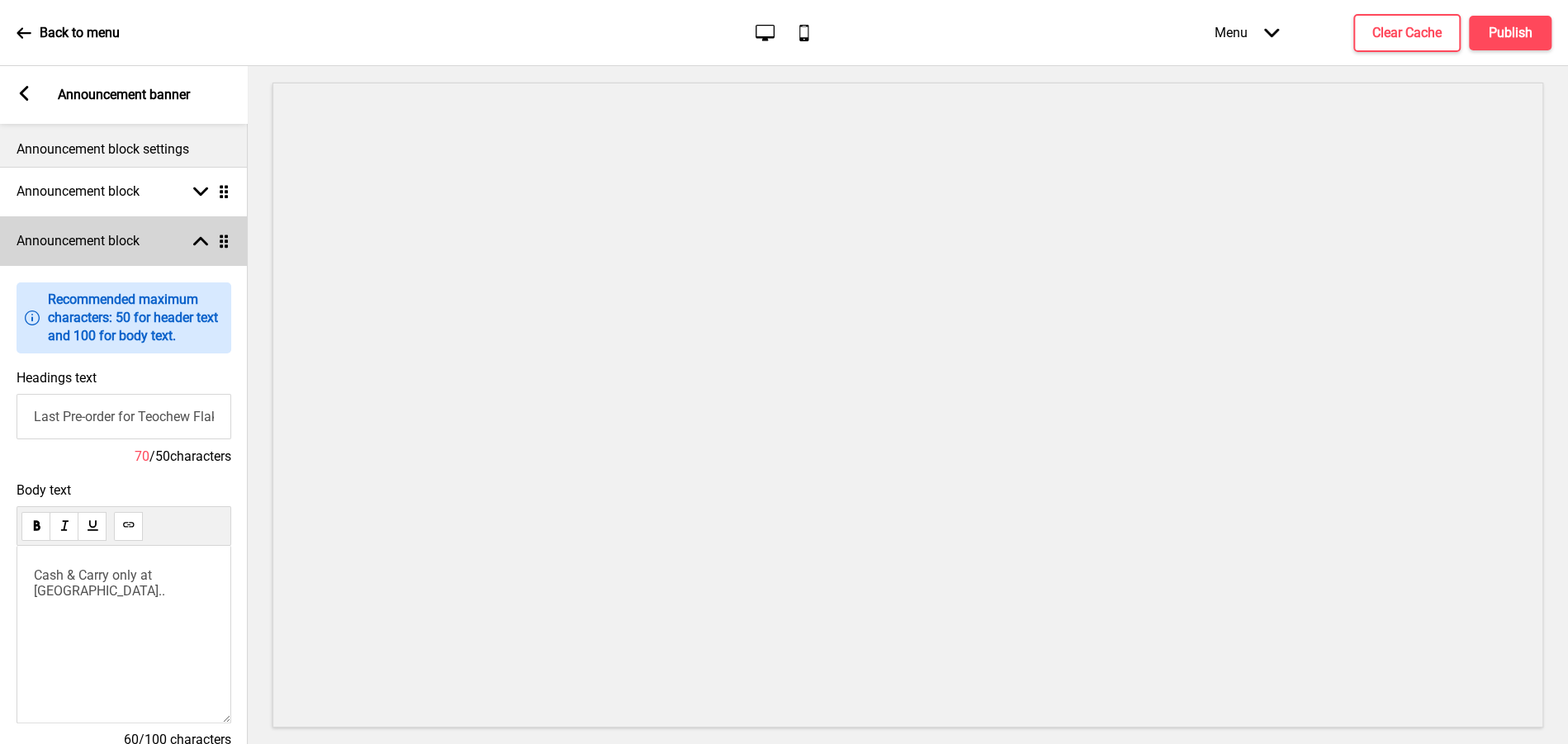
click at [205, 244] on rect at bounding box center [200, 241] width 14 height 14
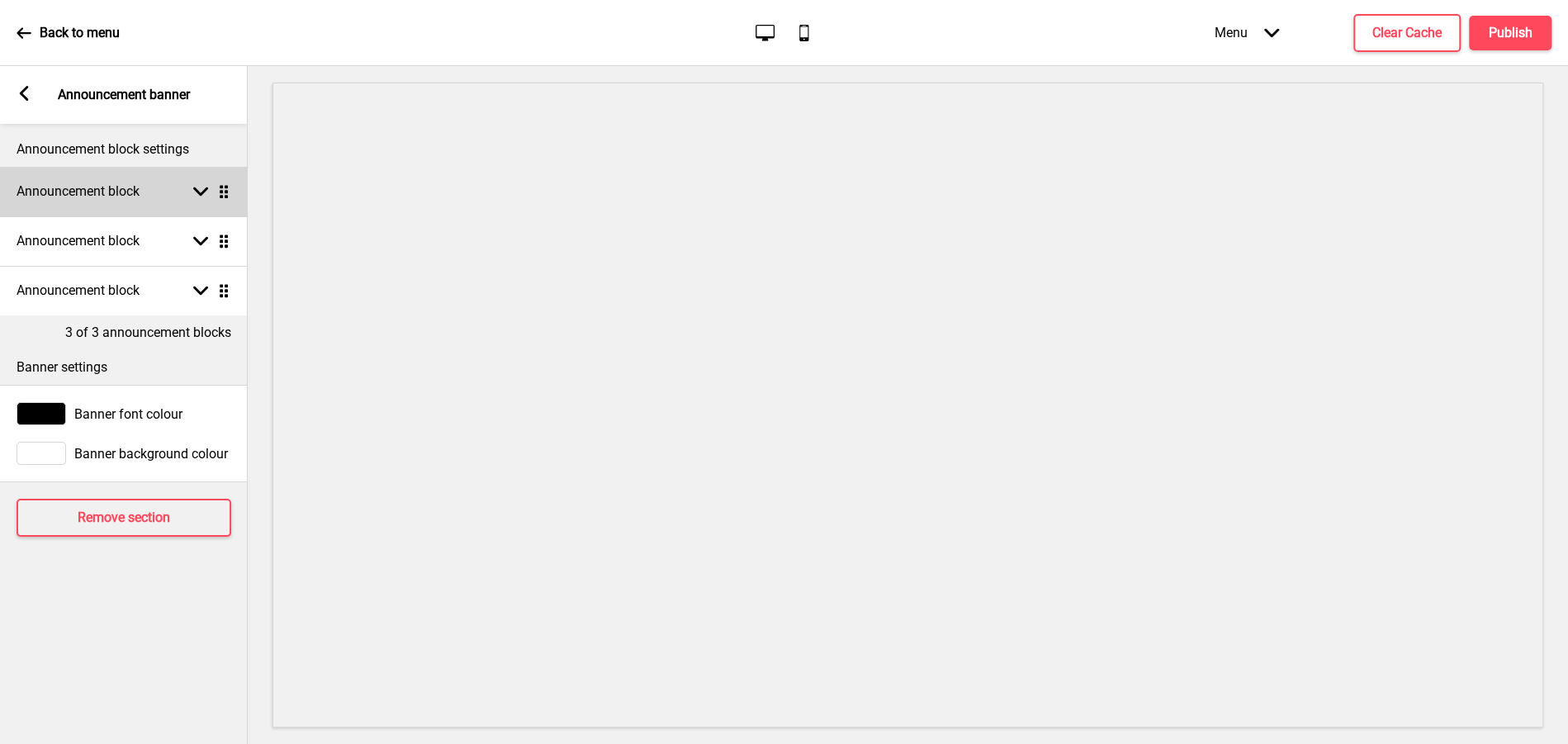
click at [196, 207] on div "Announcement block Arrow down Drag" at bounding box center [124, 191] width 248 height 50
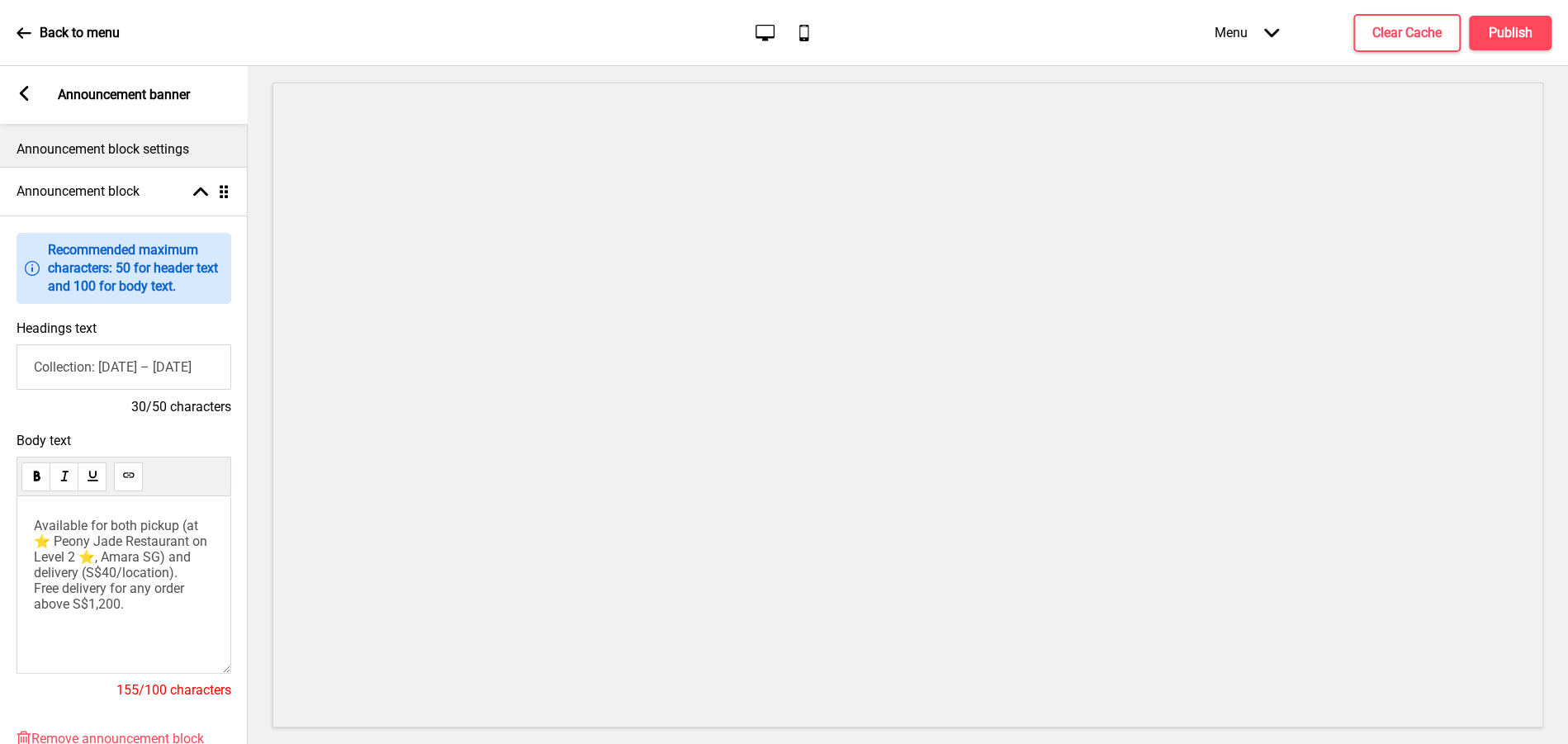
click at [139, 369] on input "Collection: 4 Sep – 6 Oct 2025" at bounding box center [123, 367] width 215 height 45
type input "Pre-Order Collections: till 6 Oct 2025"
click at [78, 559] on span "Available for both pickup (at ⭐️ Peony Jade Restaurant on Level 2 ⭐️, Amara SG)…" at bounding box center [123, 565] width 180 height 94
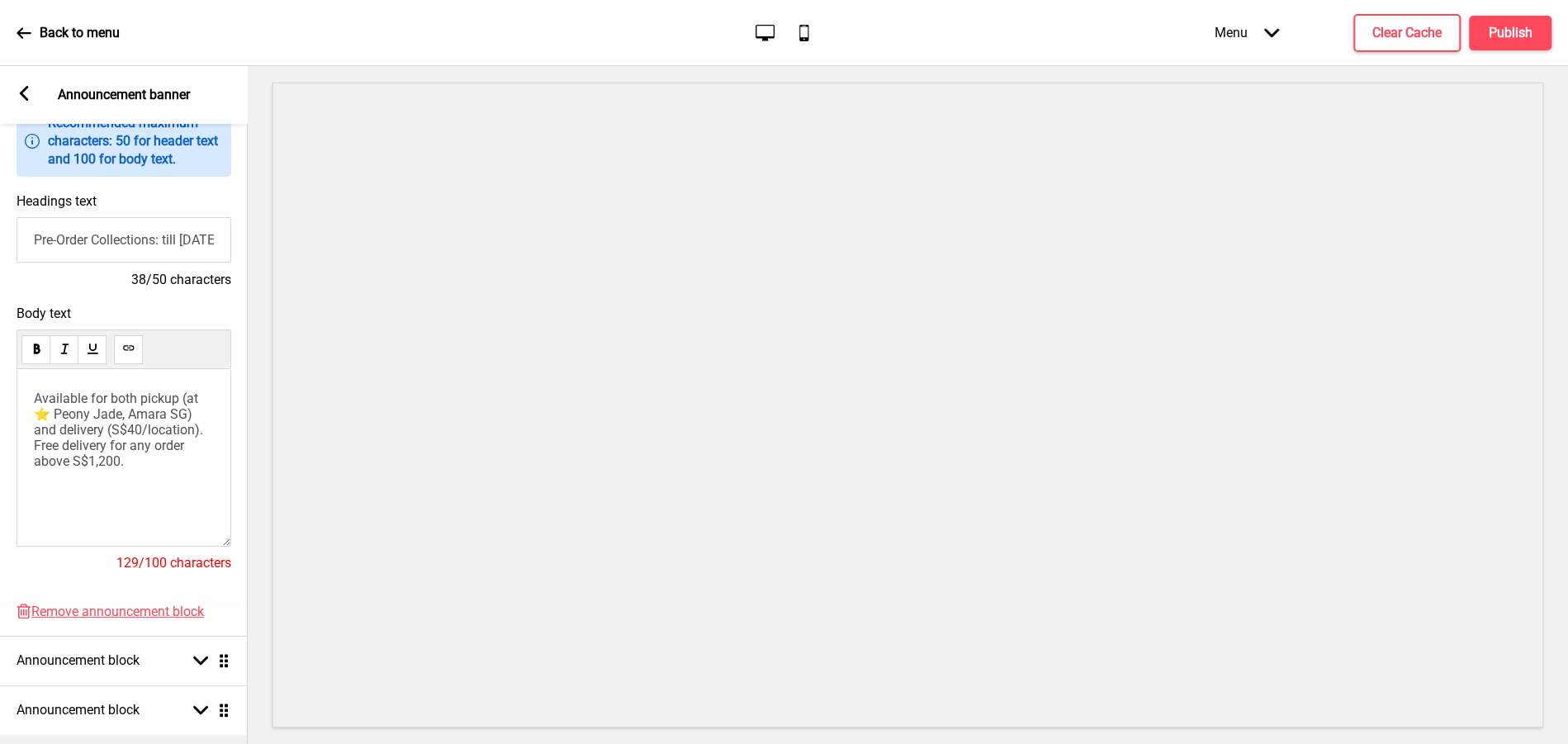
scroll to position [175, 0]
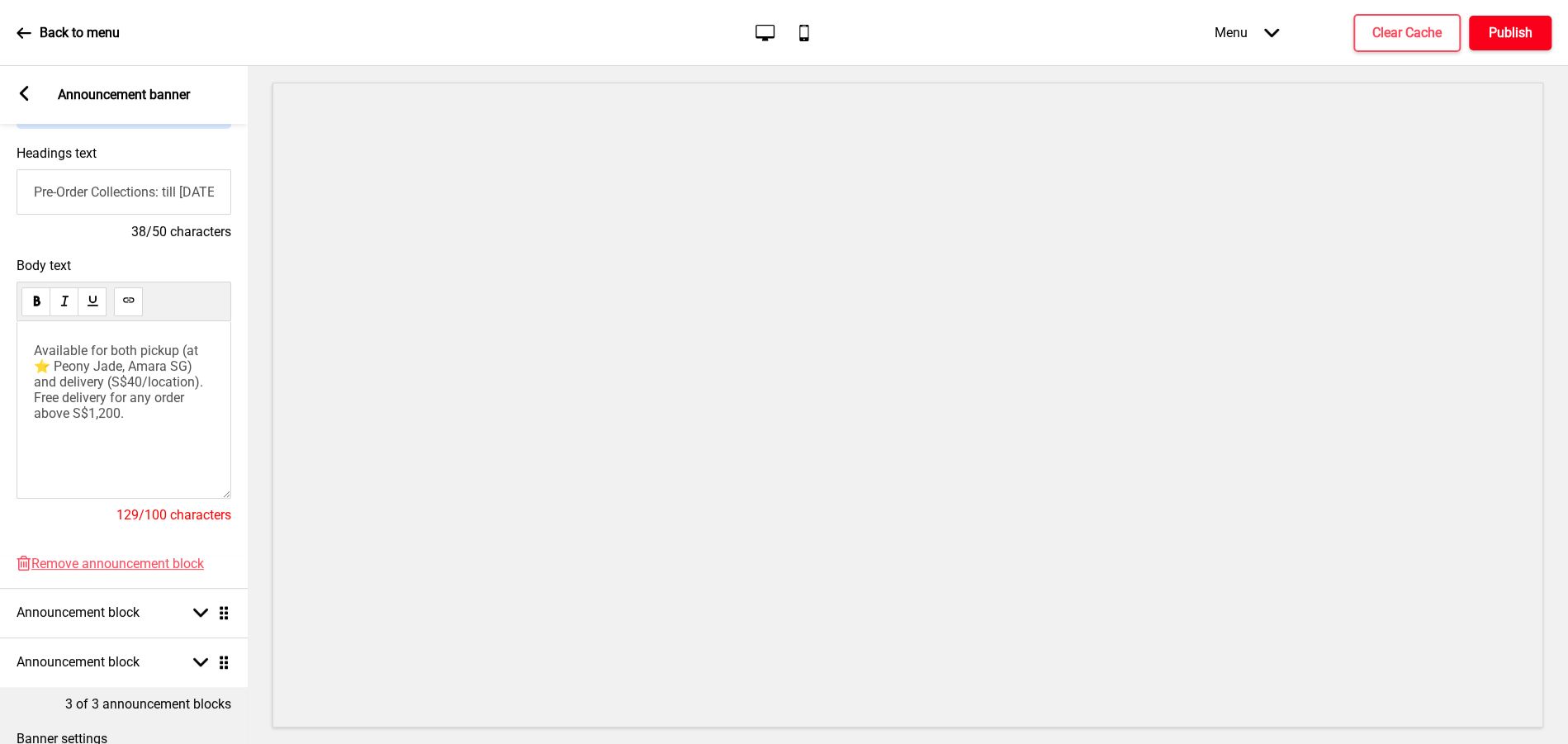
click at [1512, 33] on h4 "Publish" at bounding box center [1510, 33] width 43 height 18
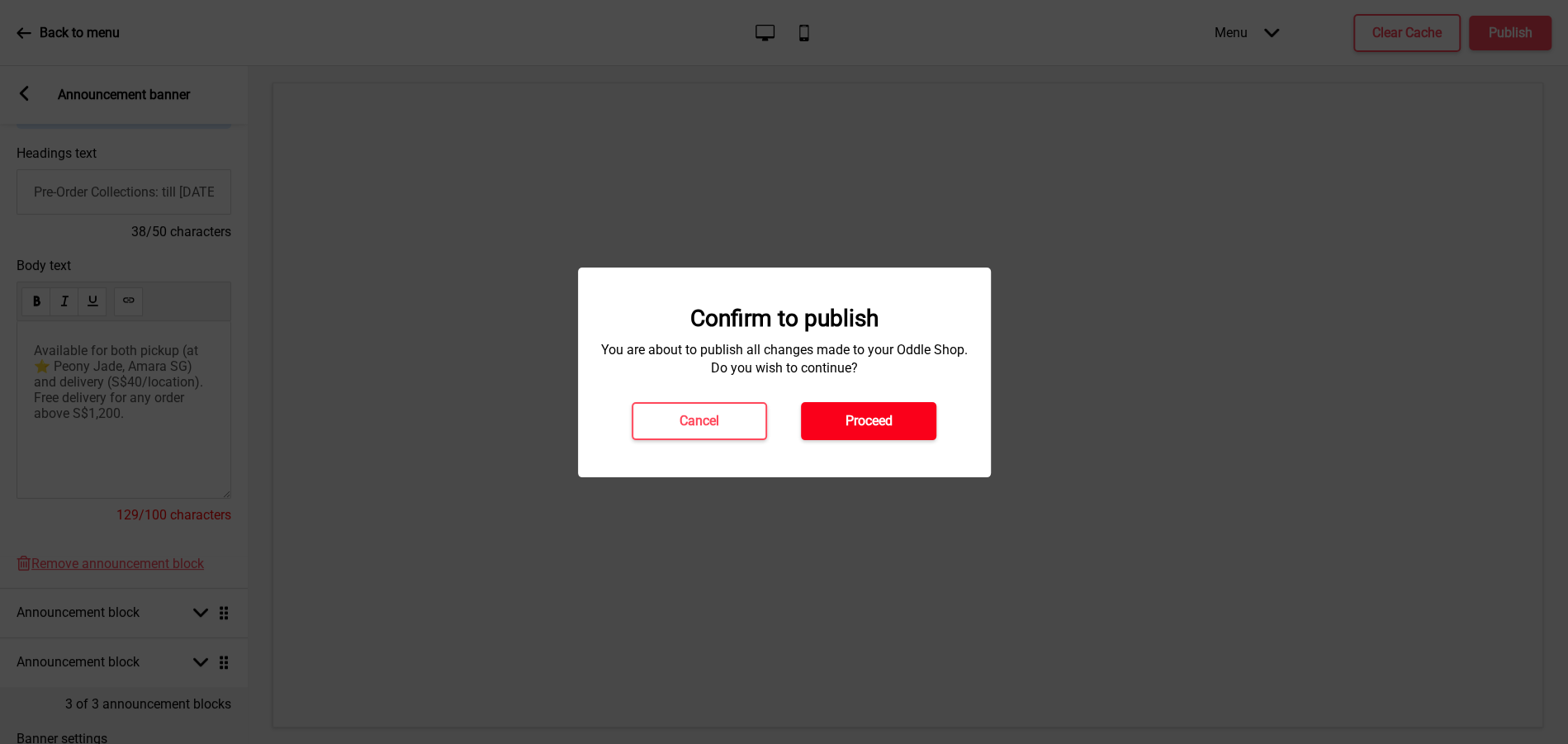
click at [873, 424] on h4 "Proceed" at bounding box center [869, 421] width 47 height 18
